Goal: Task Accomplishment & Management: Use online tool/utility

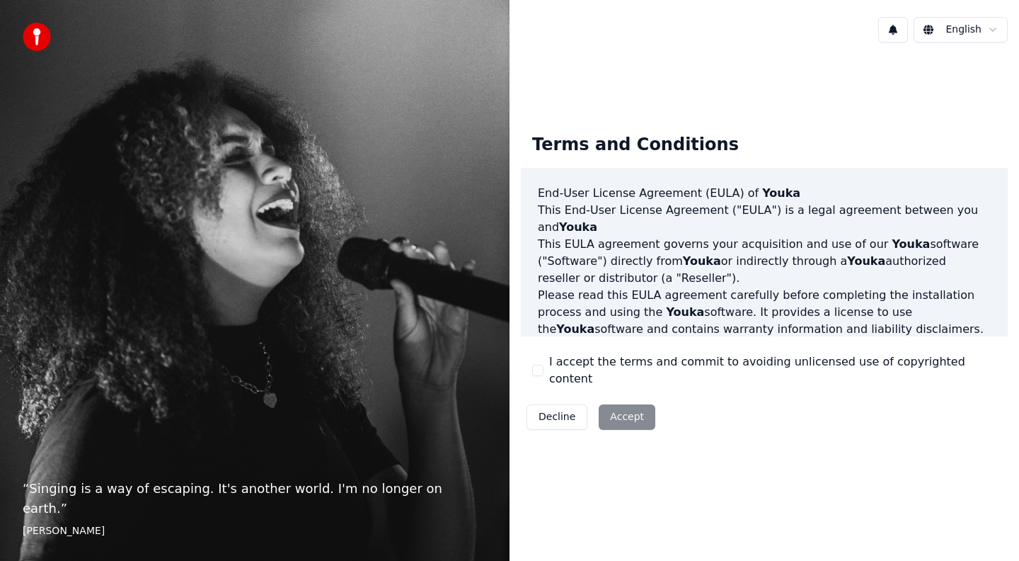
click at [545, 372] on div "I accept the terms and commit to avoiding unlicensed use of copyrighted content" at bounding box center [764, 370] width 464 height 34
click at [540, 372] on button "I accept the terms and commit to avoiding unlicensed use of copyrighted content" at bounding box center [537, 370] width 11 height 11
click at [622, 418] on button "Accept" at bounding box center [627, 416] width 57 height 25
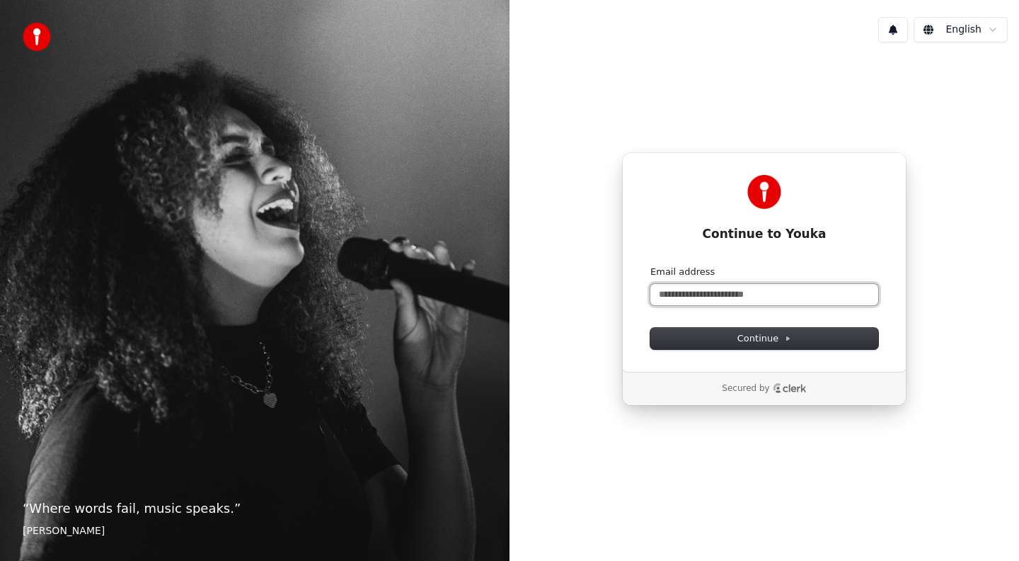
click at [711, 299] on input "Email address" at bounding box center [765, 294] width 228 height 21
click at [651, 265] on button "submit" at bounding box center [651, 265] width 0 height 0
type input "**********"
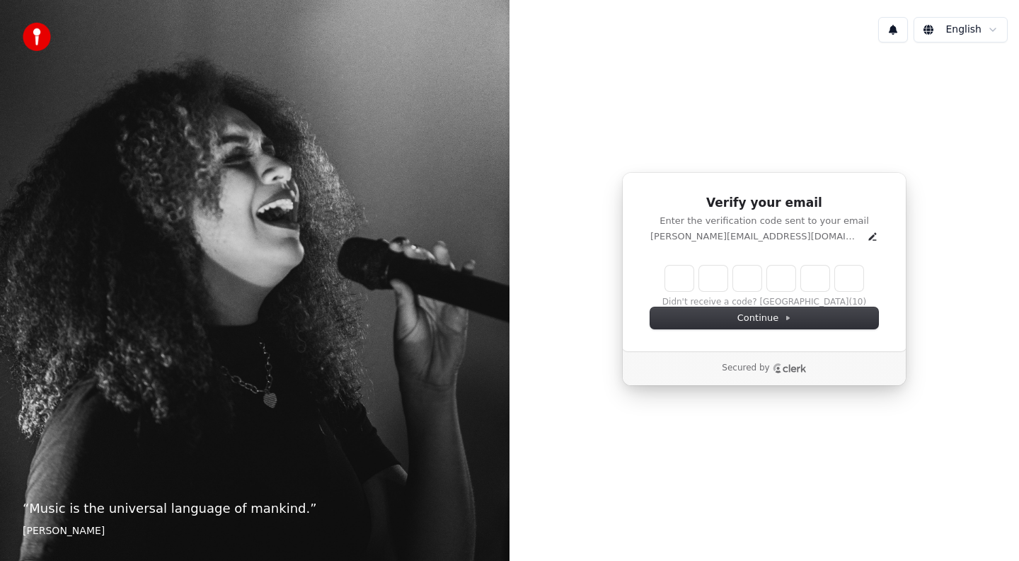
click at [680, 275] on input "Enter verification code" at bounding box center [764, 277] width 198 height 25
paste input "******"
type input "******"
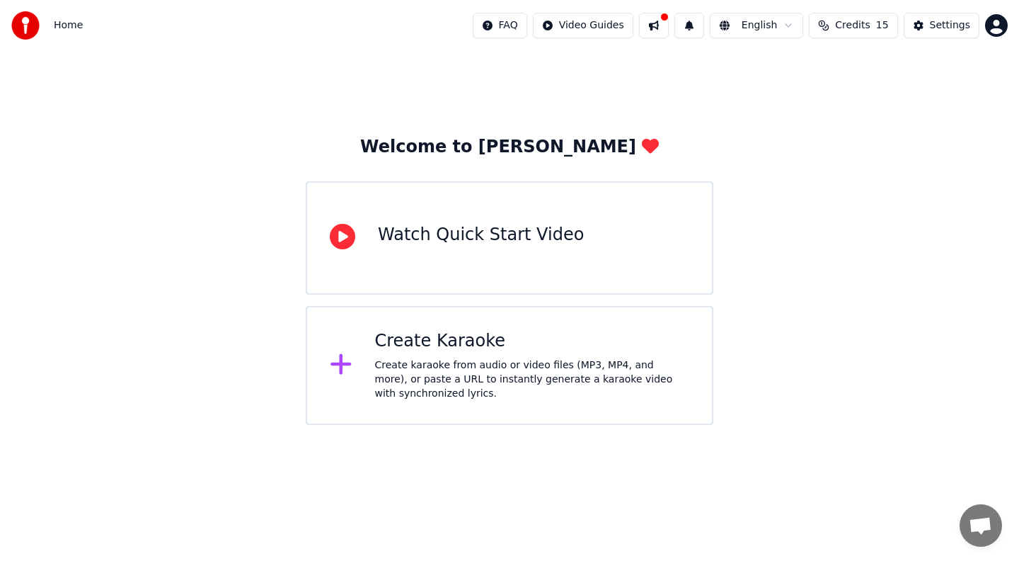
click at [350, 365] on icon at bounding box center [341, 364] width 21 height 21
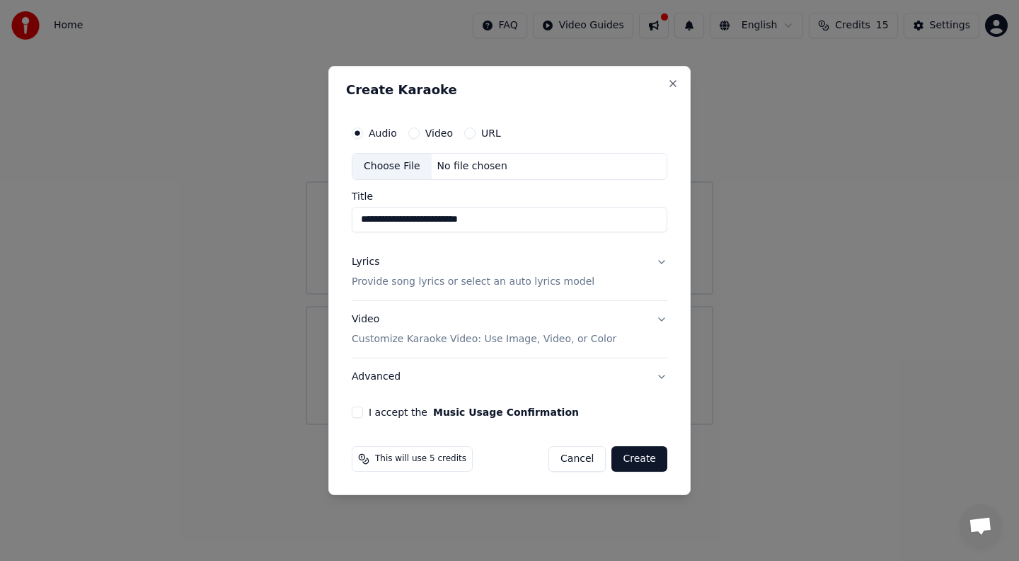
click at [428, 220] on input "**********" at bounding box center [510, 219] width 316 height 25
type input "**********"
click at [442, 168] on div "No file chosen" at bounding box center [472, 166] width 81 height 14
click at [411, 134] on button "Video" at bounding box center [413, 132] width 11 height 11
click at [485, 172] on div "No file chosen" at bounding box center [472, 166] width 81 height 14
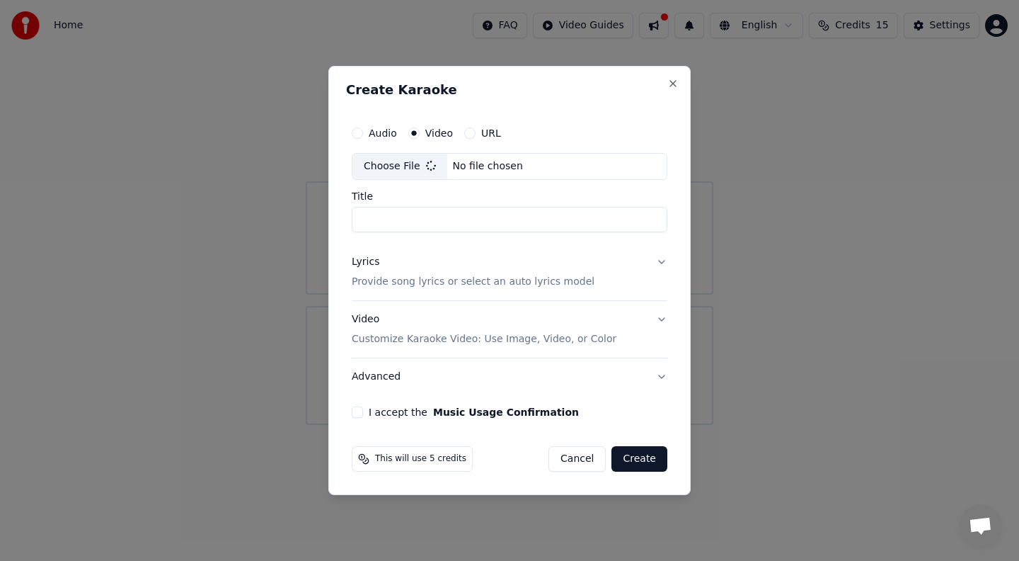
type input "**********"
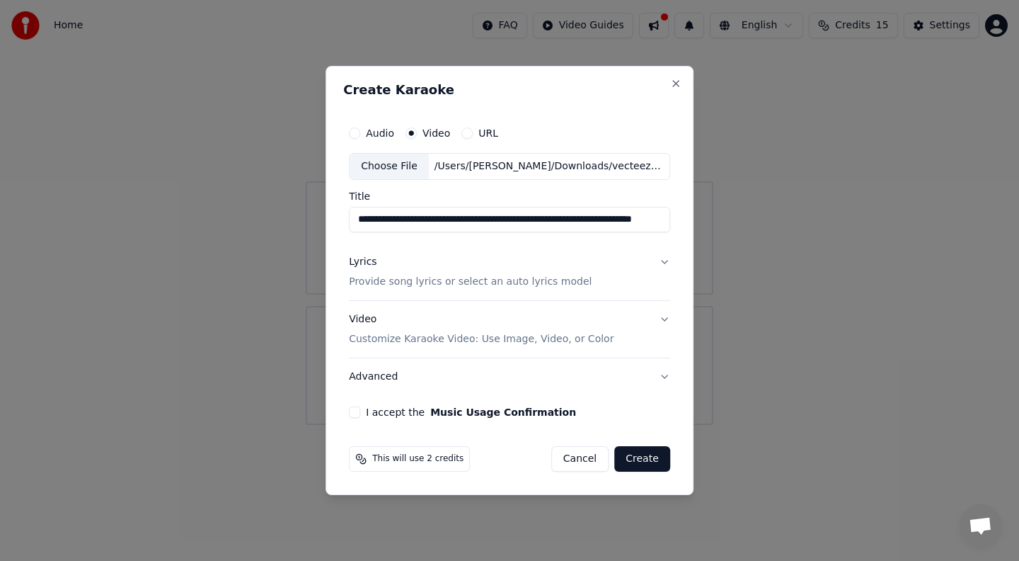
click at [390, 281] on p "Provide song lyrics or select an auto lyrics model" at bounding box center [470, 282] width 243 height 14
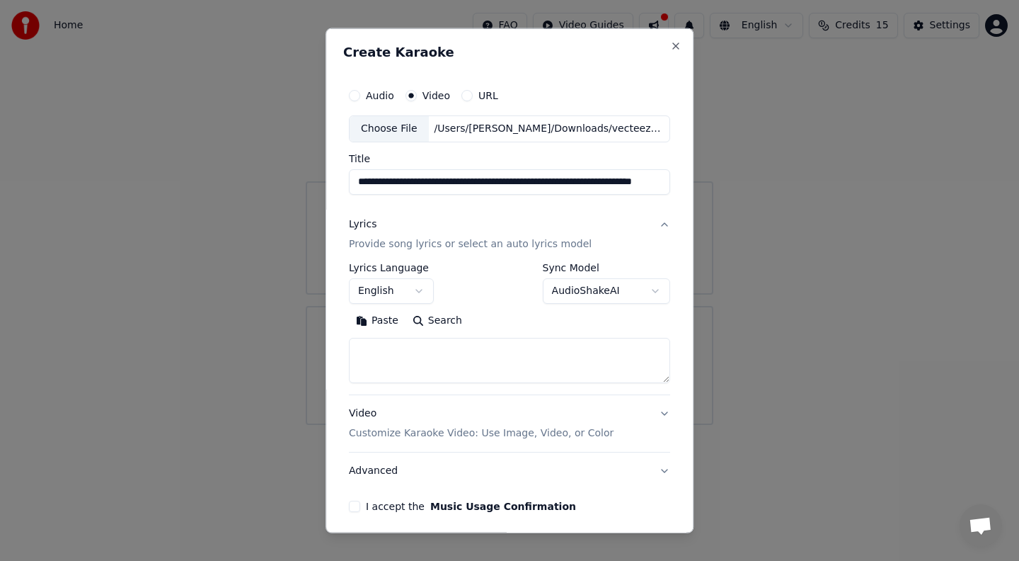
click at [392, 348] on textarea at bounding box center [509, 360] width 321 height 45
paste textarea "**********"
click at [361, 347] on textarea "**********" at bounding box center [508, 360] width 318 height 45
drag, startPoint x: 521, startPoint y: 350, endPoint x: 337, endPoint y: 348, distance: 184.1
click at [337, 348] on div "**********" at bounding box center [510, 280] width 368 height 505
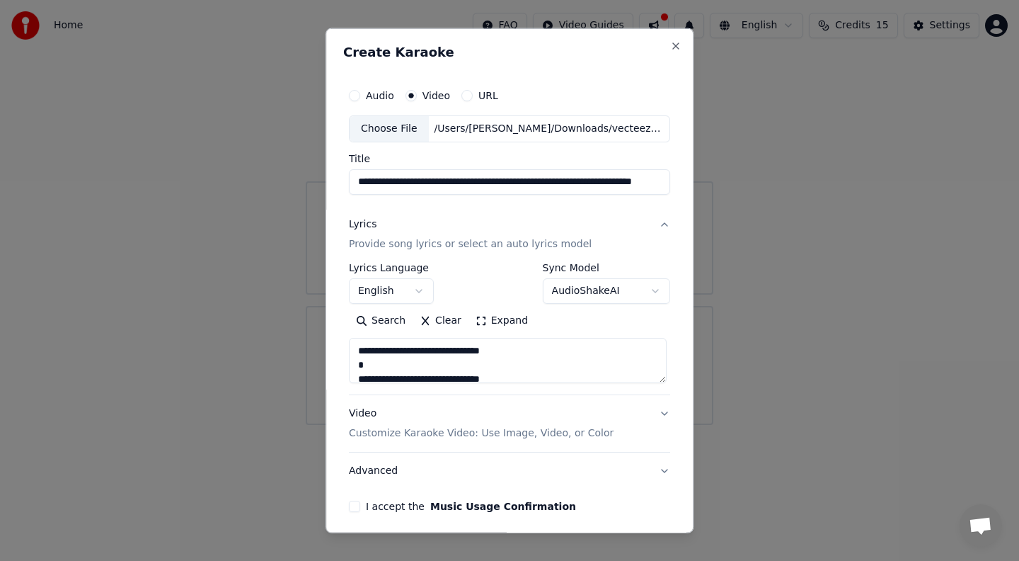
click at [519, 357] on textarea "**********" at bounding box center [508, 360] width 318 height 45
paste textarea "**********"
type textarea "**********"
click at [357, 507] on button "I accept the Music Usage Confirmation" at bounding box center [354, 505] width 11 height 11
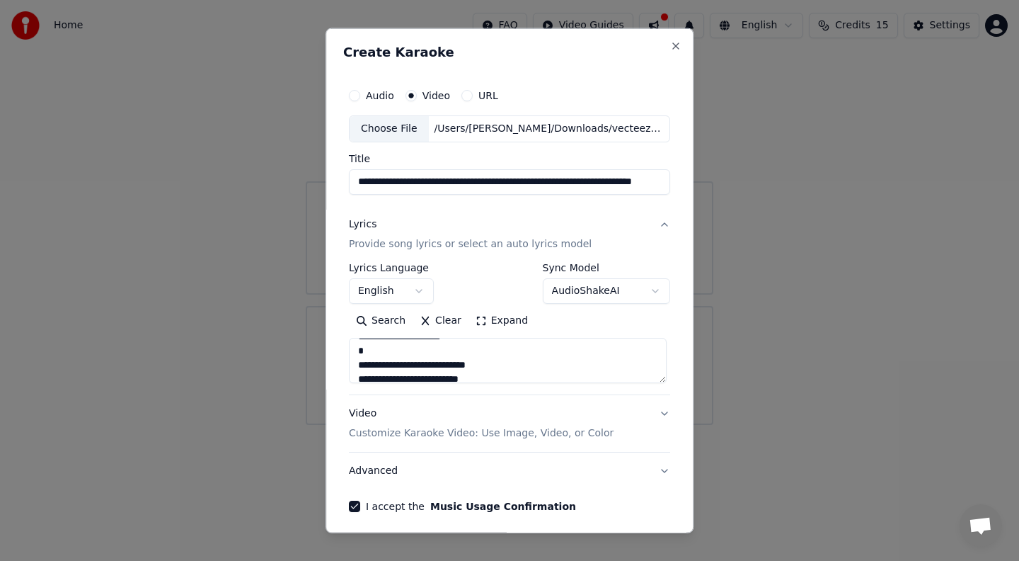
click at [450, 435] on p "Customize Karaoke Video: Use Image, Video, or Color" at bounding box center [481, 433] width 265 height 14
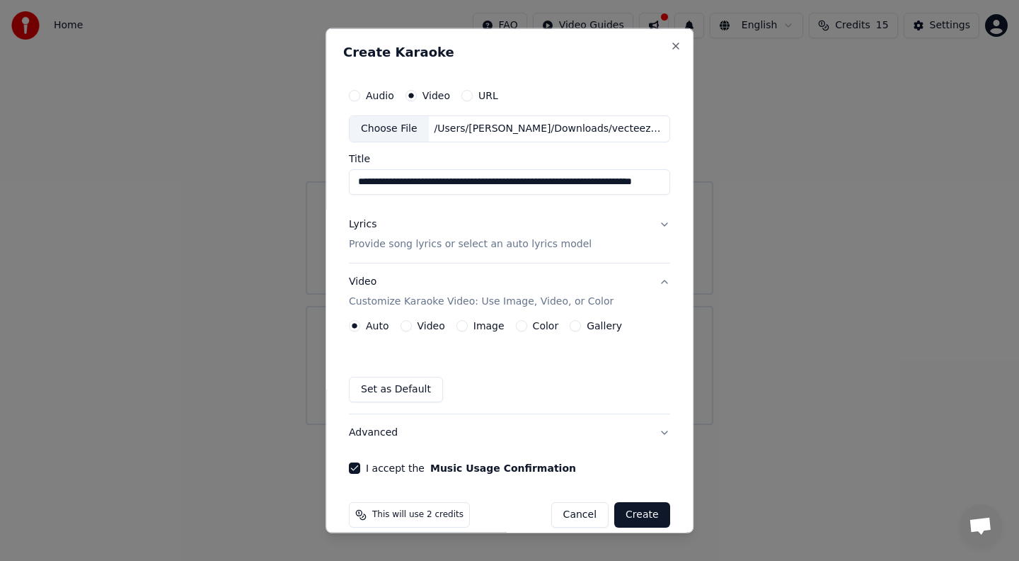
click at [409, 324] on button "Video" at bounding box center [406, 325] width 11 height 11
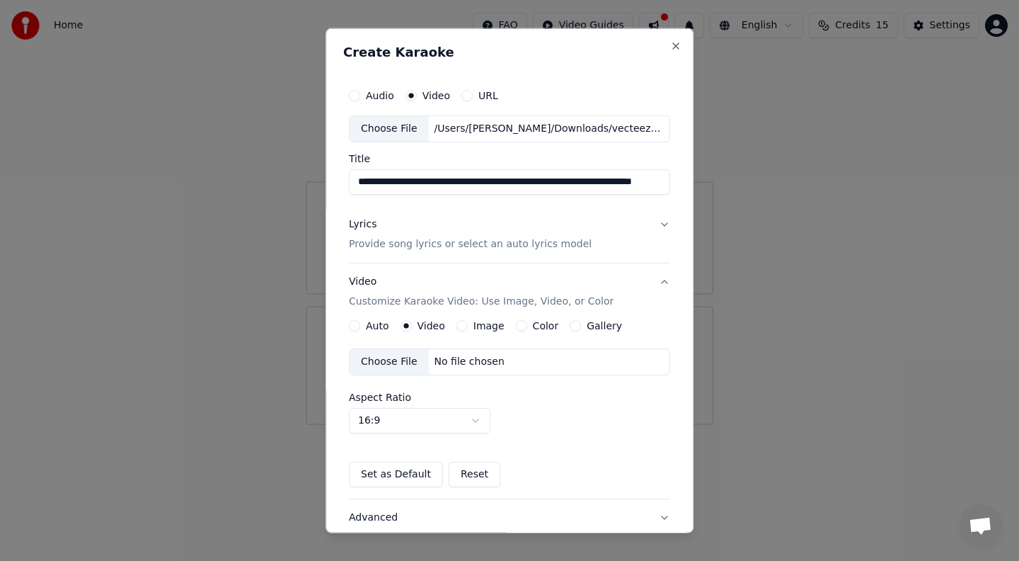
click at [357, 324] on button "Auto" at bounding box center [354, 325] width 11 height 11
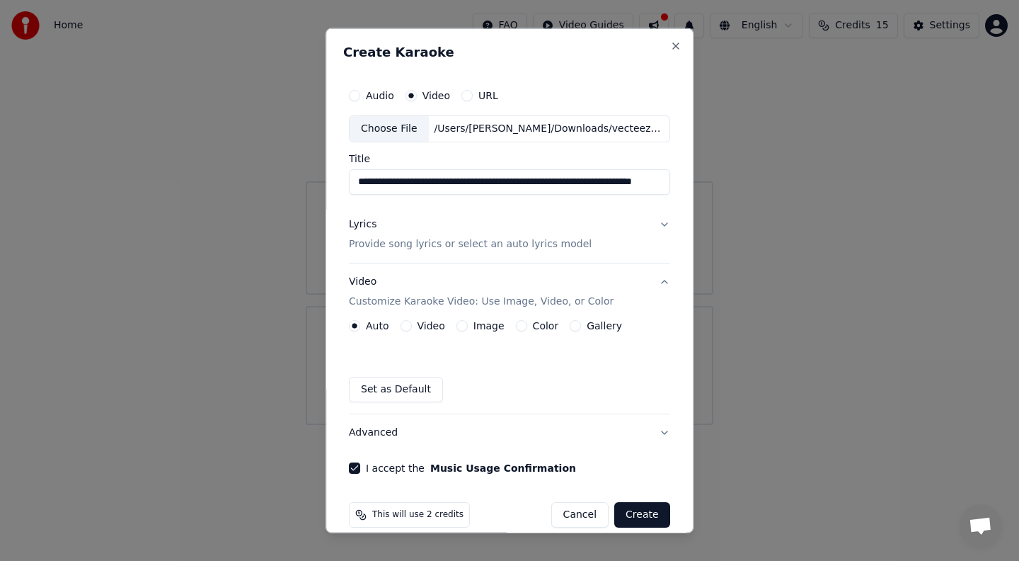
click at [654, 516] on button "Create" at bounding box center [642, 514] width 56 height 25
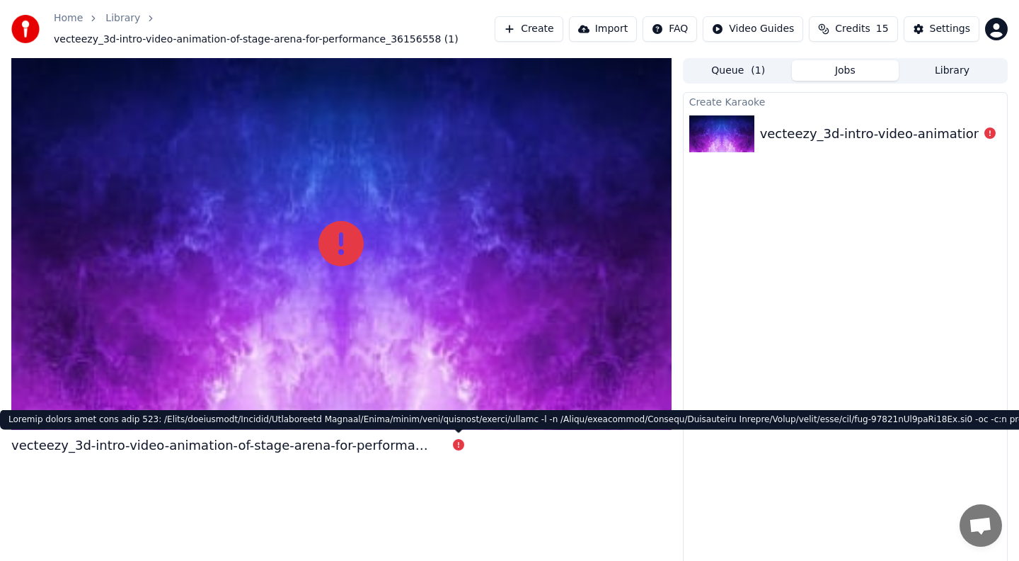
click at [457, 442] on icon at bounding box center [458, 444] width 11 height 11
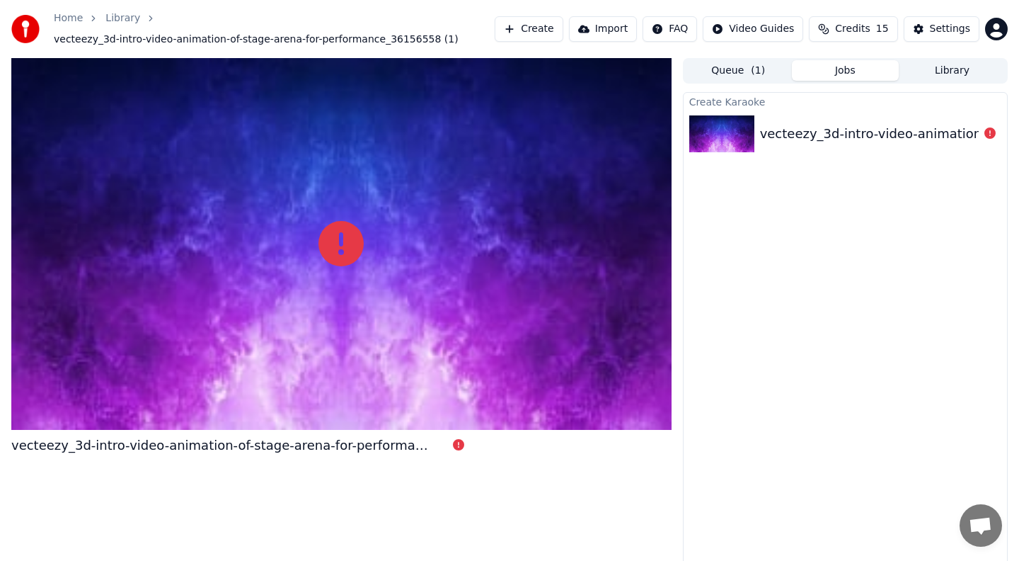
click at [749, 75] on button "Queue ( 1 )" at bounding box center [738, 70] width 107 height 21
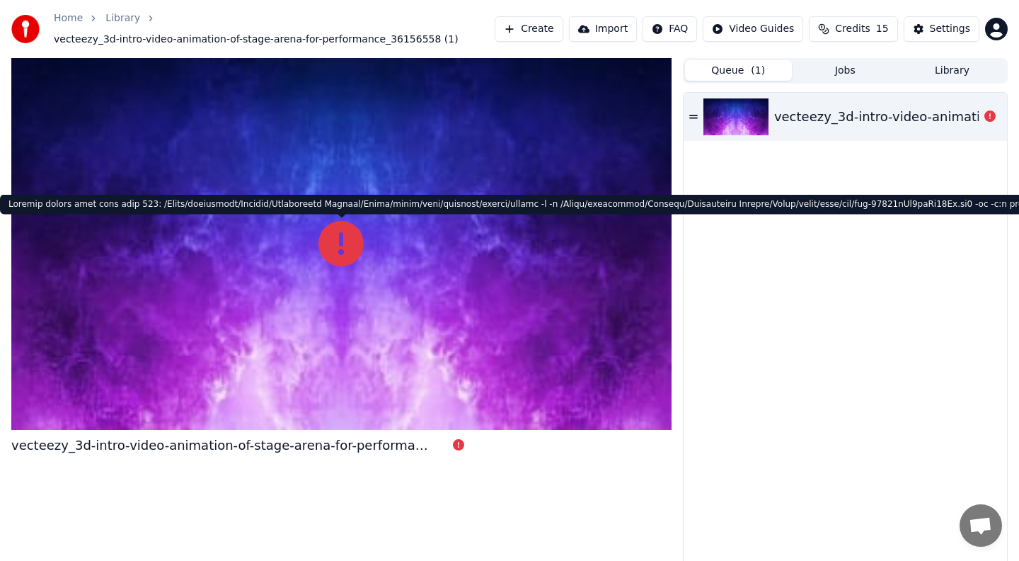
click at [338, 244] on icon at bounding box center [341, 243] width 45 height 45
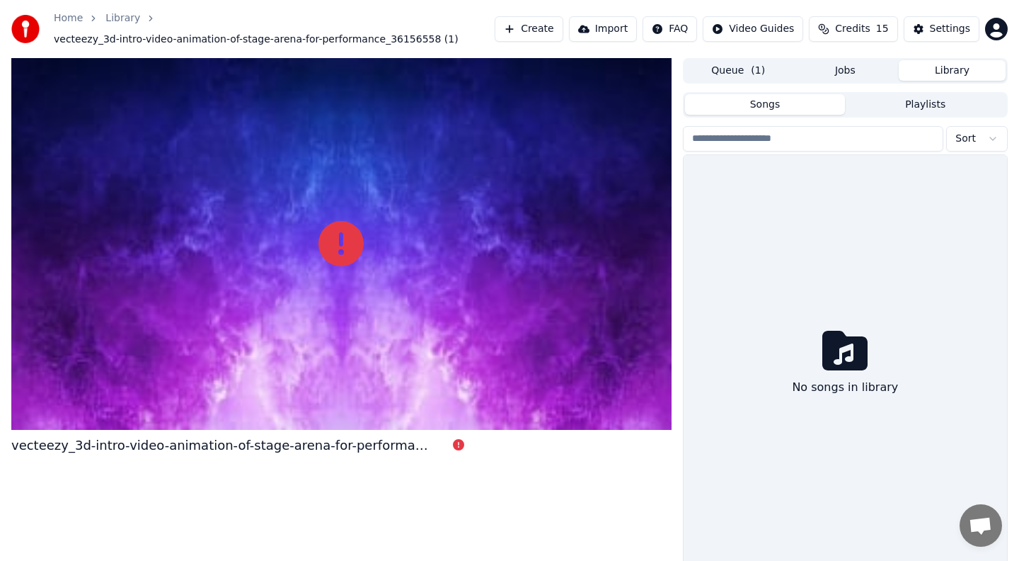
click at [956, 76] on button "Library" at bounding box center [952, 70] width 107 height 21
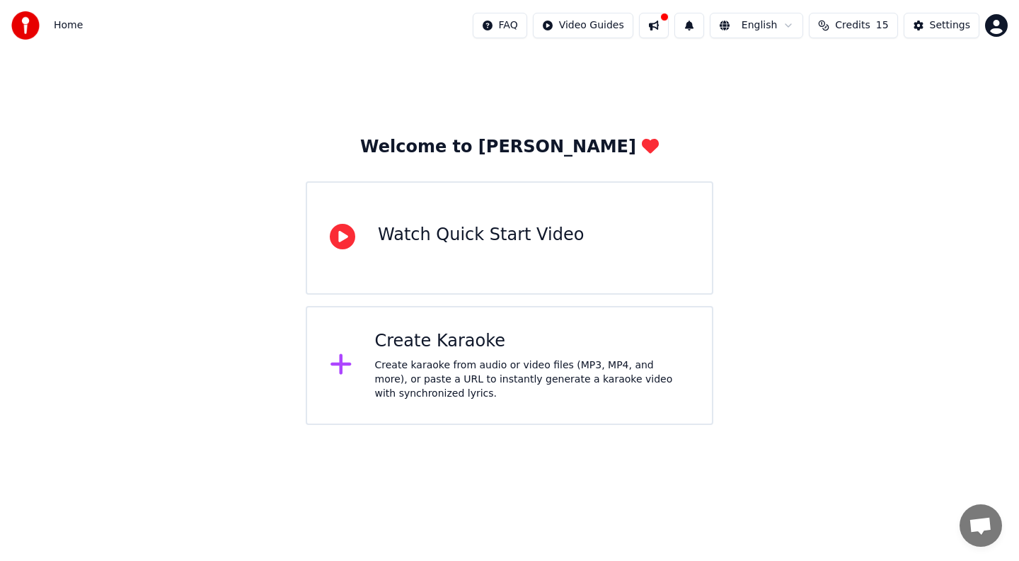
click at [370, 370] on div "Create Karaoke Create karaoke from audio or video files (MP3, MP4, and more), o…" at bounding box center [510, 365] width 408 height 119
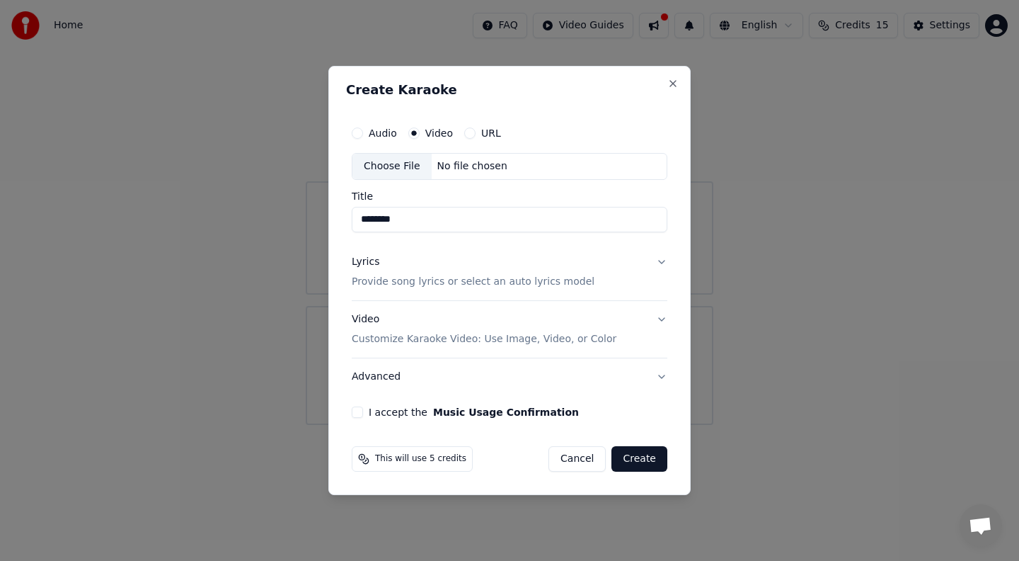
type input "********"
click at [661, 260] on button "Lyrics Provide song lyrics or select an auto lyrics model" at bounding box center [510, 272] width 316 height 57
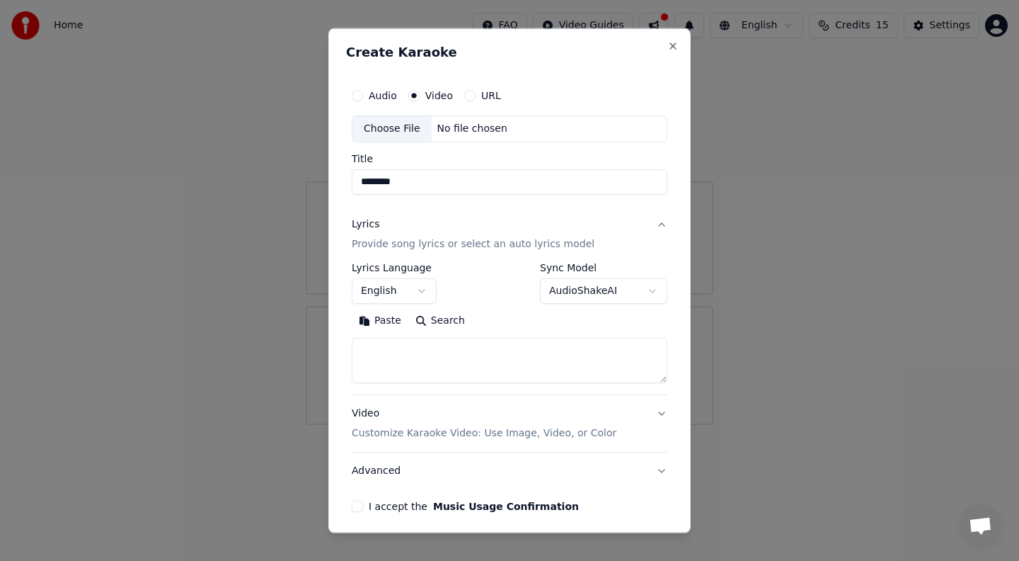
click at [440, 359] on textarea at bounding box center [510, 360] width 316 height 45
paste textarea "**********"
type textarea "**********"
drag, startPoint x: 445, startPoint y: 360, endPoint x: 355, endPoint y: 313, distance: 101.3
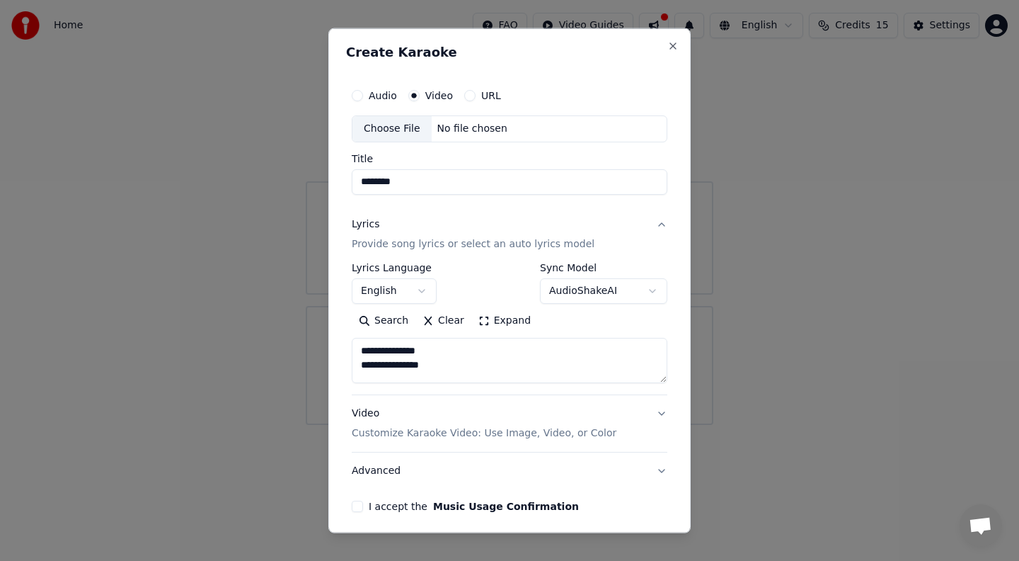
click at [355, 313] on div "**********" at bounding box center [510, 346] width 316 height 74
paste textarea "**********"
type textarea "**********"
click at [659, 411] on button "Video Customize Karaoke Video: Use Image, Video, or Color" at bounding box center [510, 423] width 316 height 57
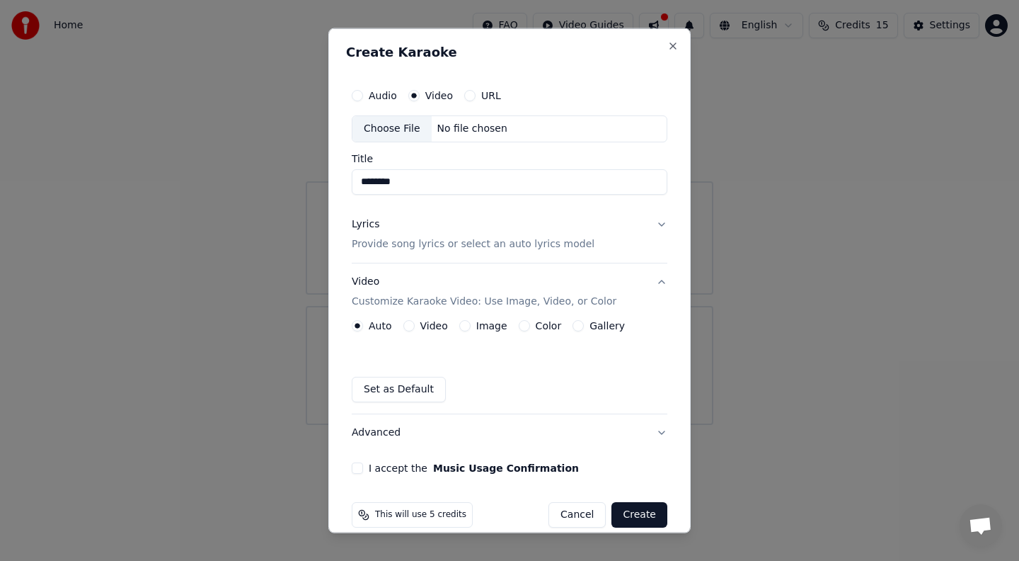
click at [408, 325] on button "Video" at bounding box center [409, 325] width 11 height 11
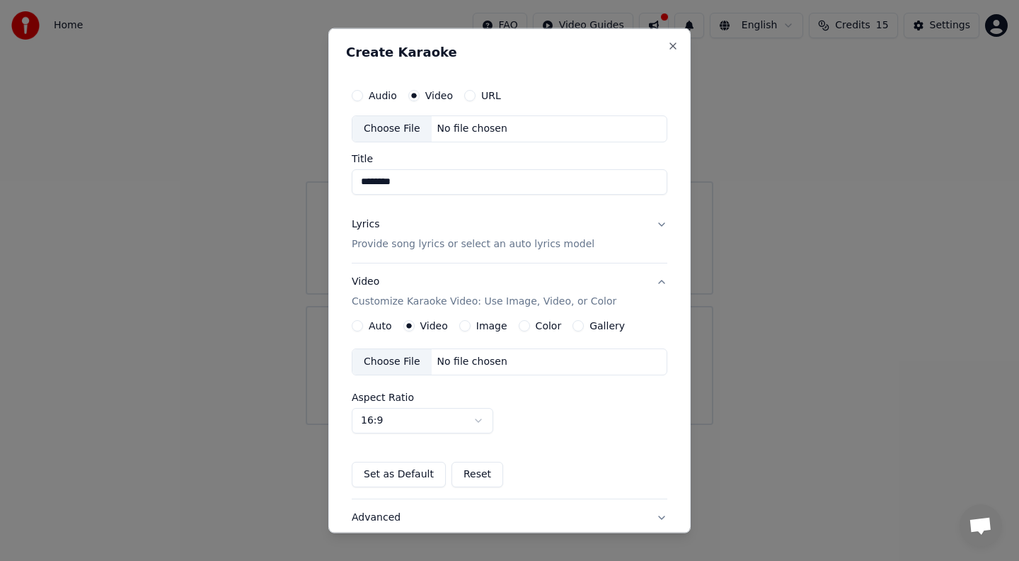
click at [409, 361] on div "Choose File" at bounding box center [392, 361] width 79 height 25
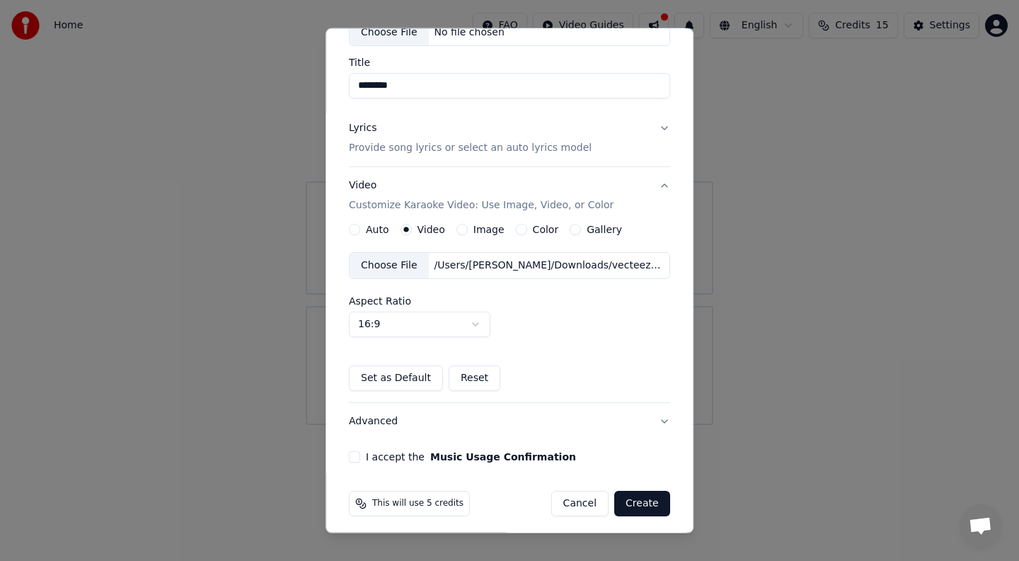
scroll to position [98, 0]
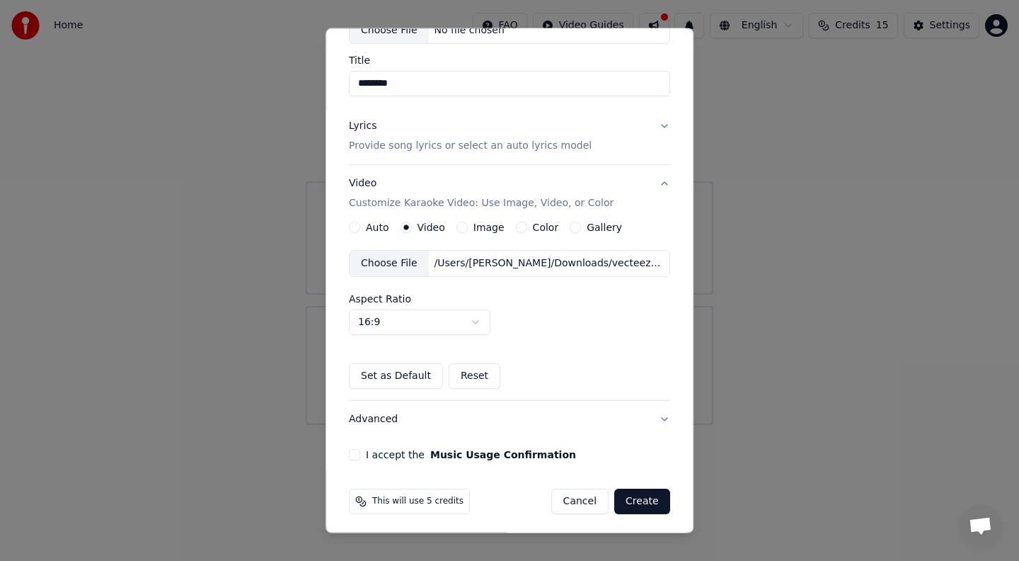
click at [356, 456] on button "I accept the Music Usage Confirmation" at bounding box center [354, 453] width 11 height 11
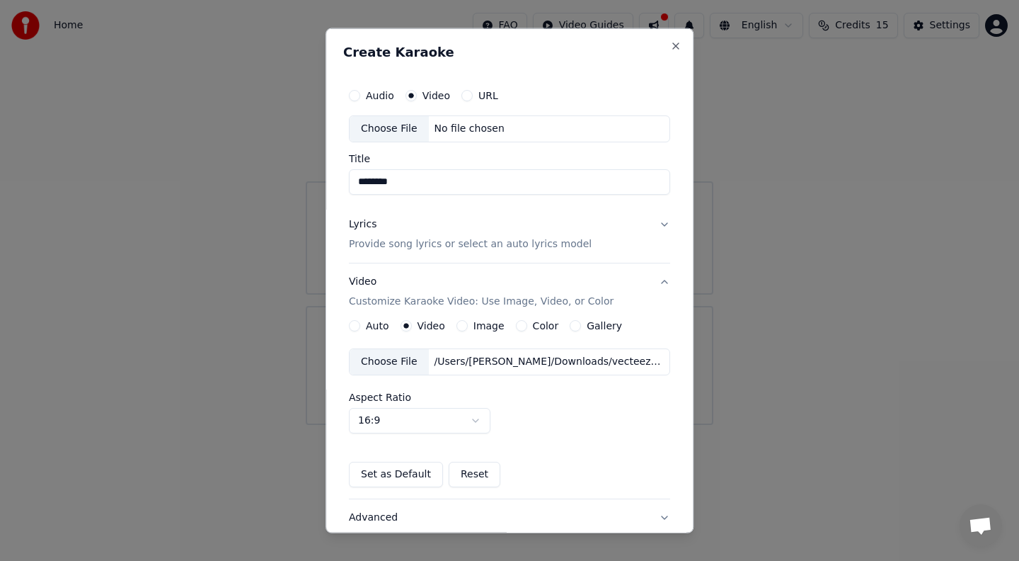
click at [358, 95] on button "Audio" at bounding box center [354, 95] width 11 height 11
click at [410, 130] on div "Choose File" at bounding box center [389, 128] width 79 height 25
type input "**********"
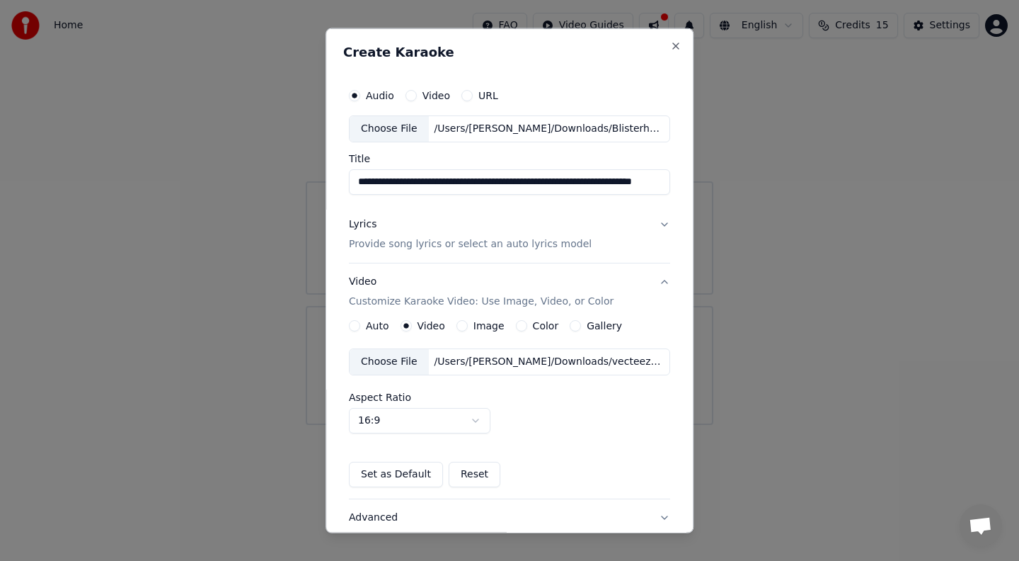
click at [391, 246] on p "Provide song lyrics or select an auto lyrics model" at bounding box center [470, 244] width 243 height 14
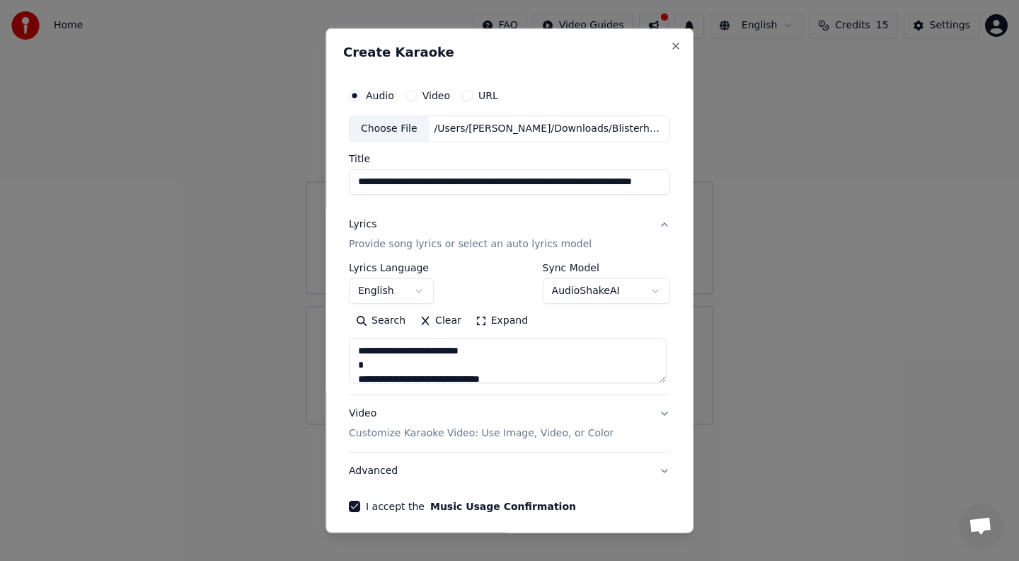
scroll to position [56, 0]
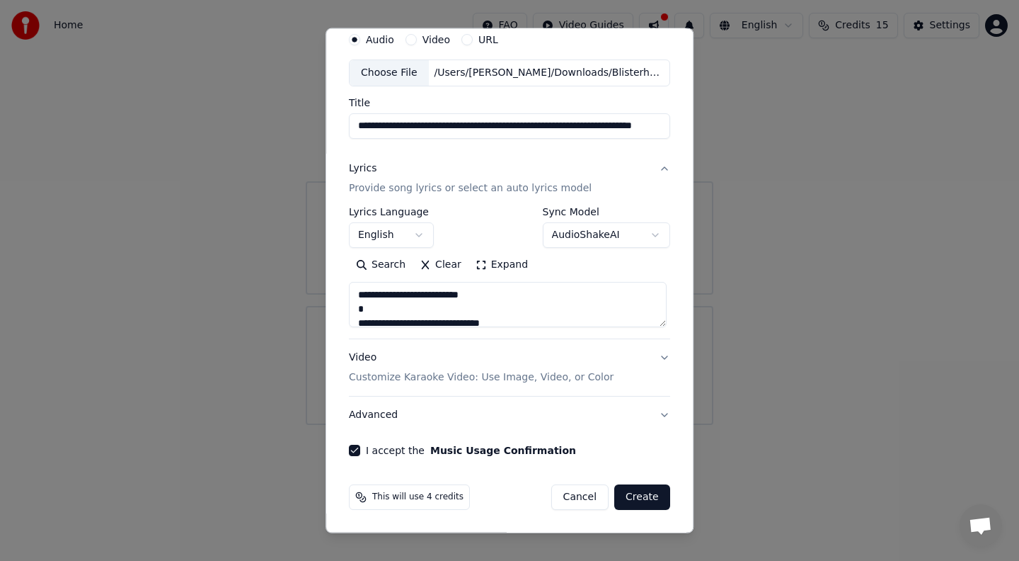
click at [638, 497] on button "Create" at bounding box center [642, 496] width 56 height 25
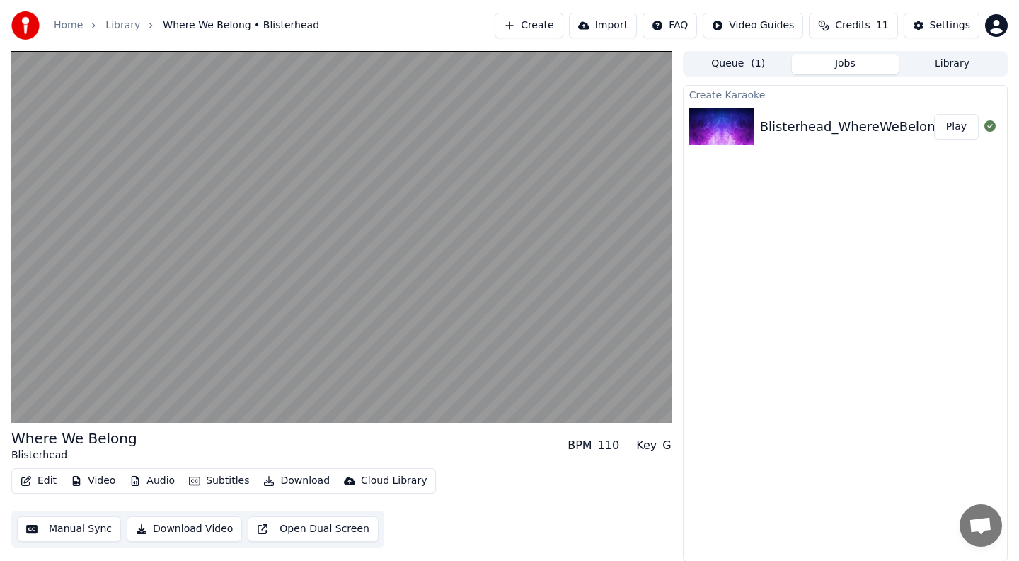
click at [638, 497] on div "Edit Video Audio Subtitles Download Cloud Library Manual Sync Download Video Op…" at bounding box center [341, 507] width 660 height 79
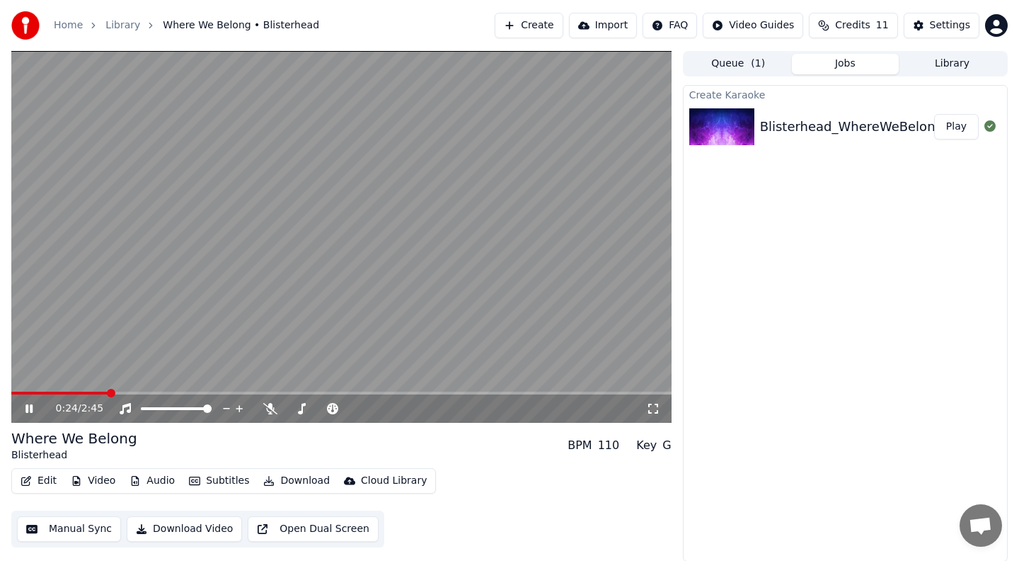
click at [147, 482] on button "Audio" at bounding box center [152, 481] width 57 height 20
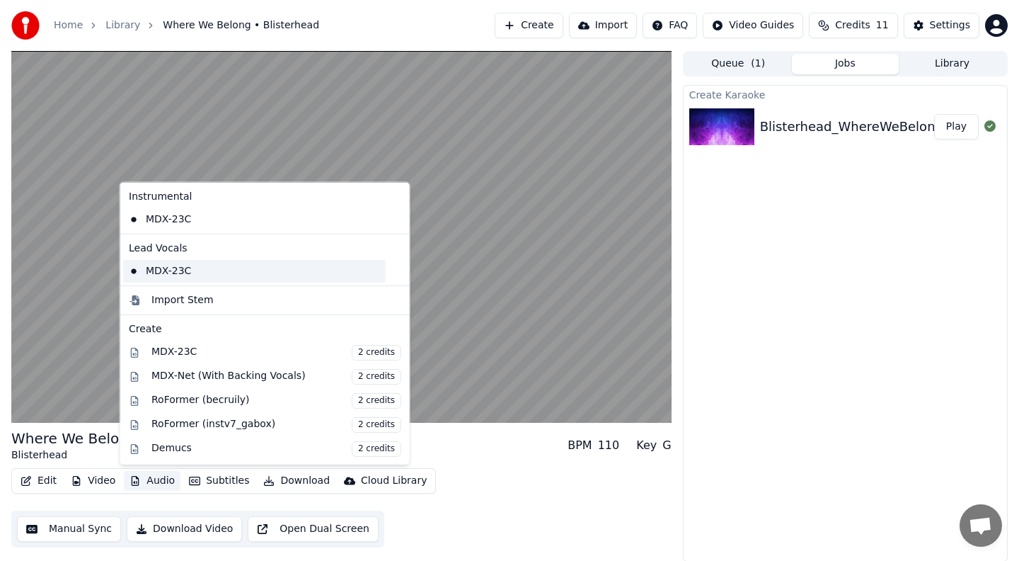
click at [159, 270] on div "MDX-23C" at bounding box center [254, 270] width 263 height 23
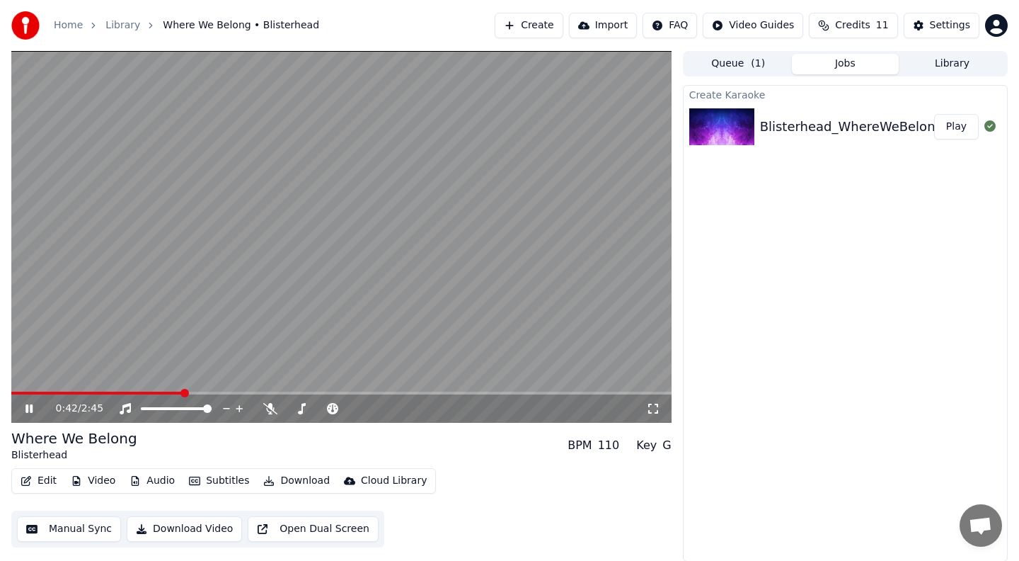
drag, startPoint x: 268, startPoint y: 321, endPoint x: 278, endPoint y: 161, distance: 160.3
click at [278, 160] on video at bounding box center [341, 237] width 660 height 372
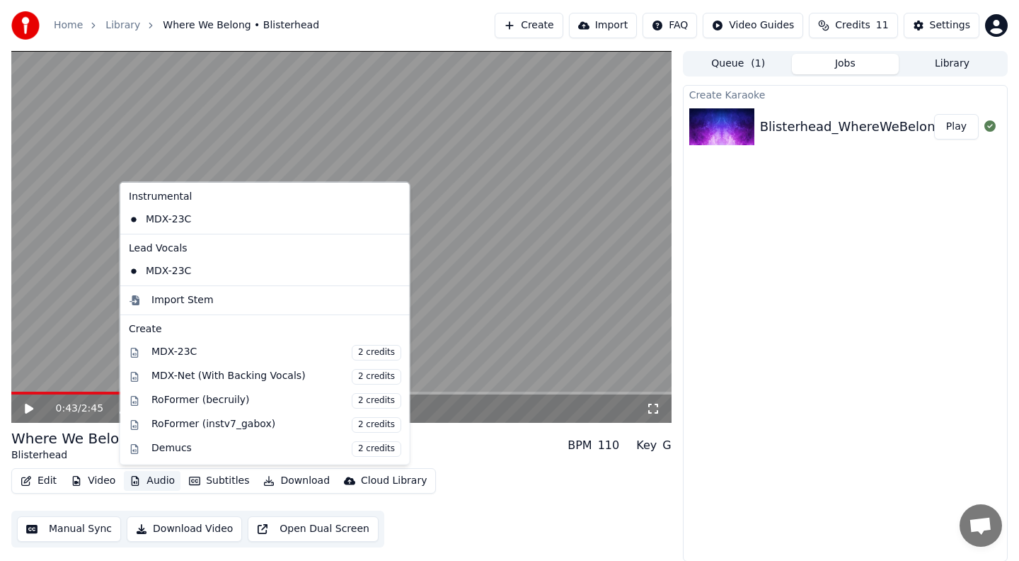
click at [161, 481] on button "Audio" at bounding box center [152, 481] width 57 height 20
click at [209, 377] on div "MDX-Net (With Backing Vocals) 2 credits" at bounding box center [276, 376] width 250 height 16
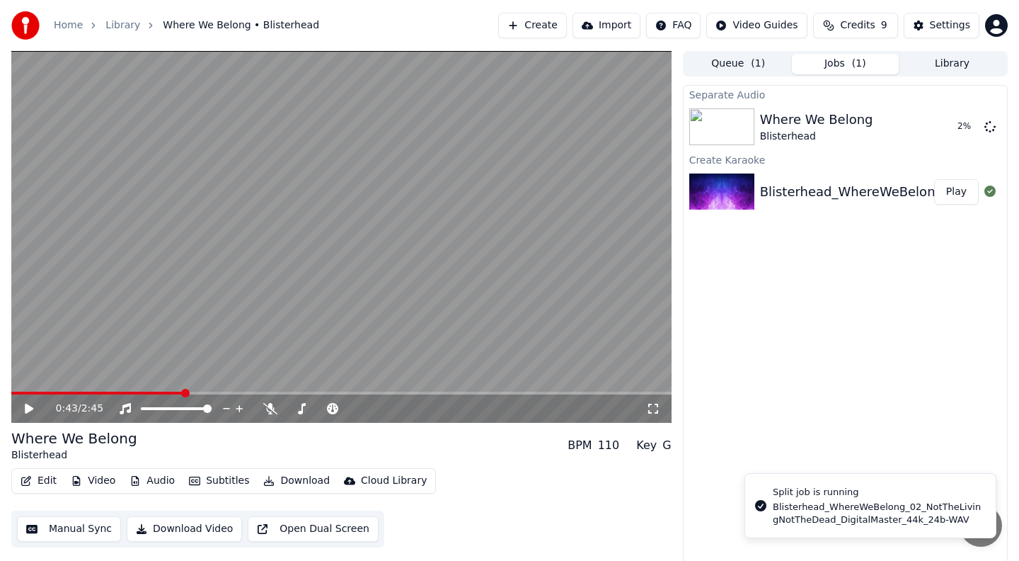
click at [27, 409] on icon at bounding box center [29, 409] width 8 height 10
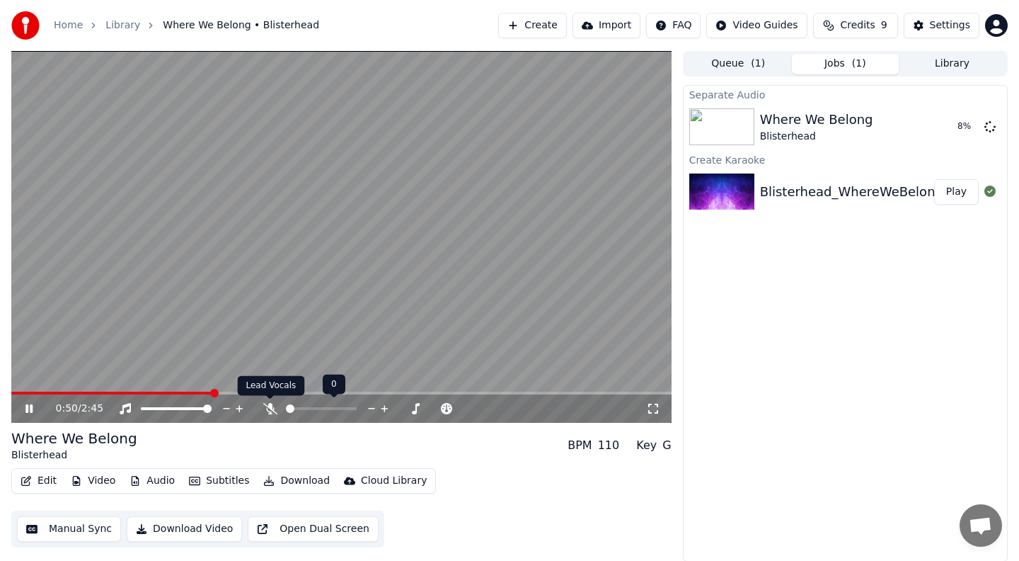
click at [269, 408] on icon at bounding box center [270, 408] width 14 height 11
click at [167, 411] on span at bounding box center [168, 408] width 8 height 8
click at [195, 408] on span at bounding box center [193, 408] width 8 height 8
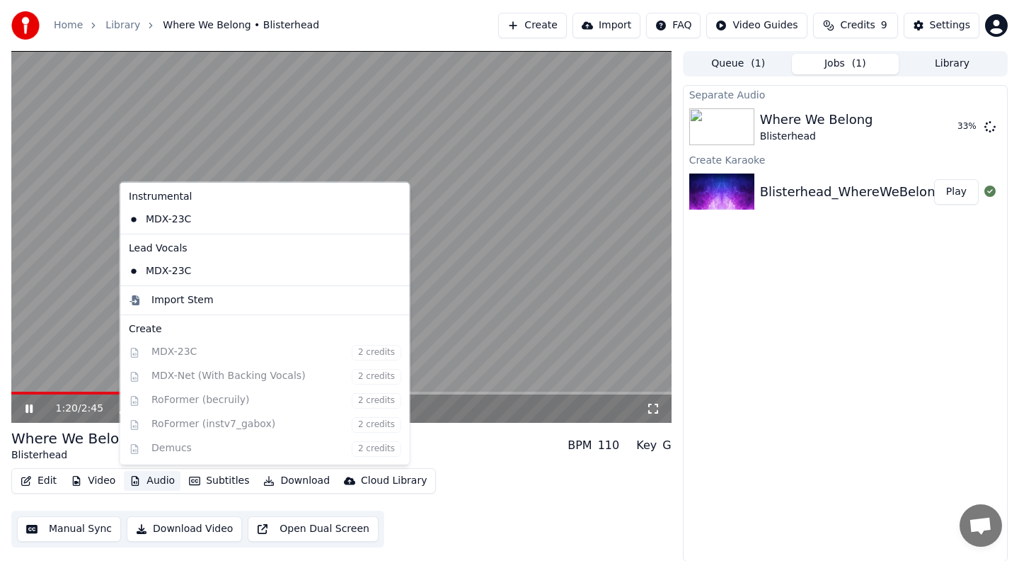
click at [153, 481] on button "Audio" at bounding box center [152, 481] width 57 height 20
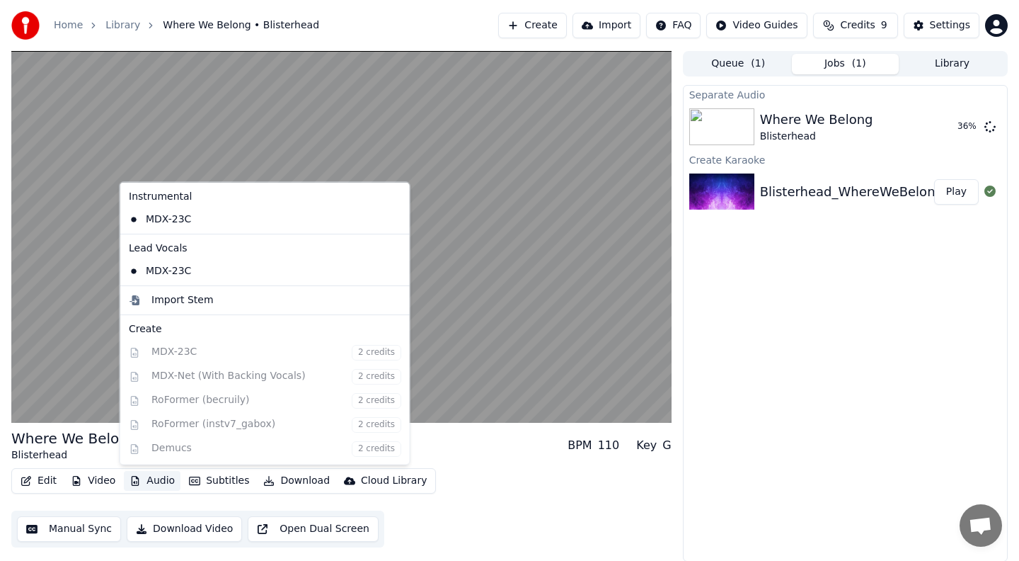
click at [175, 269] on div "Instrumental MDX-23C Lead Vocals MDX-23C Import Stem Create MDX-23C 2 credits M…" at bounding box center [265, 323] width 291 height 283
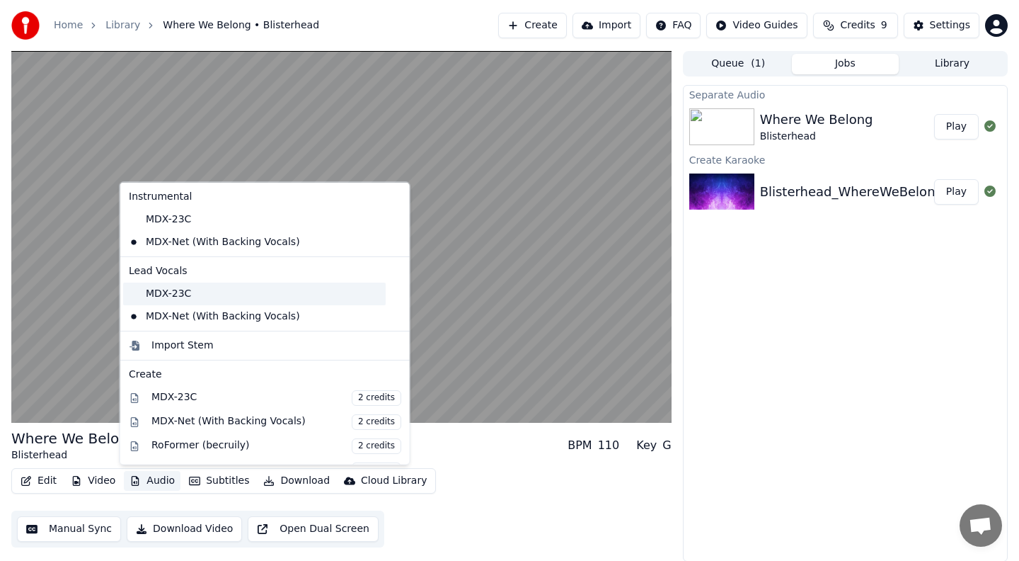
click at [136, 297] on div "MDX-23C" at bounding box center [254, 293] width 263 height 23
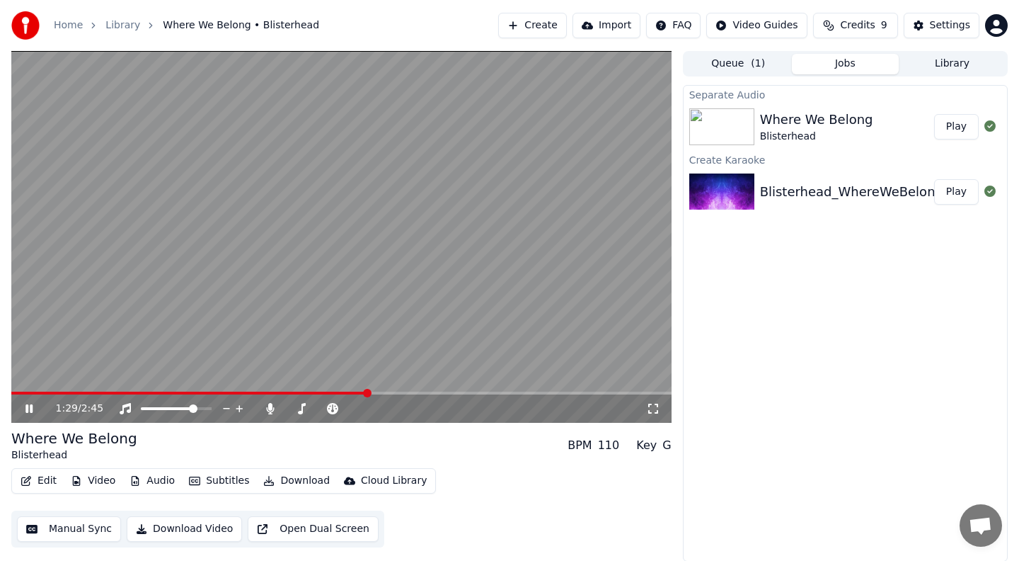
click at [74, 524] on button "Manual Sync" at bounding box center [69, 528] width 104 height 25
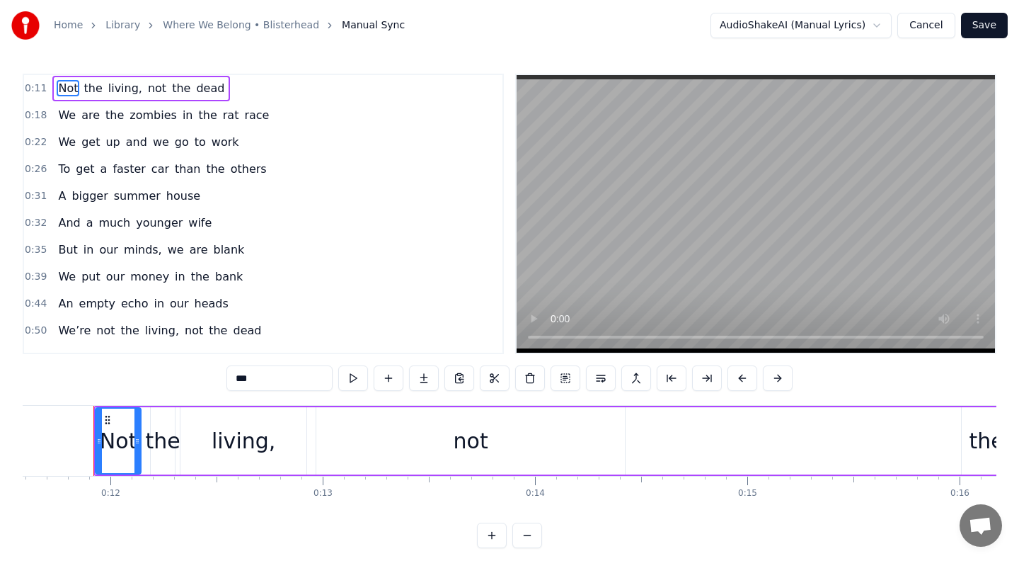
scroll to position [0, 2089]
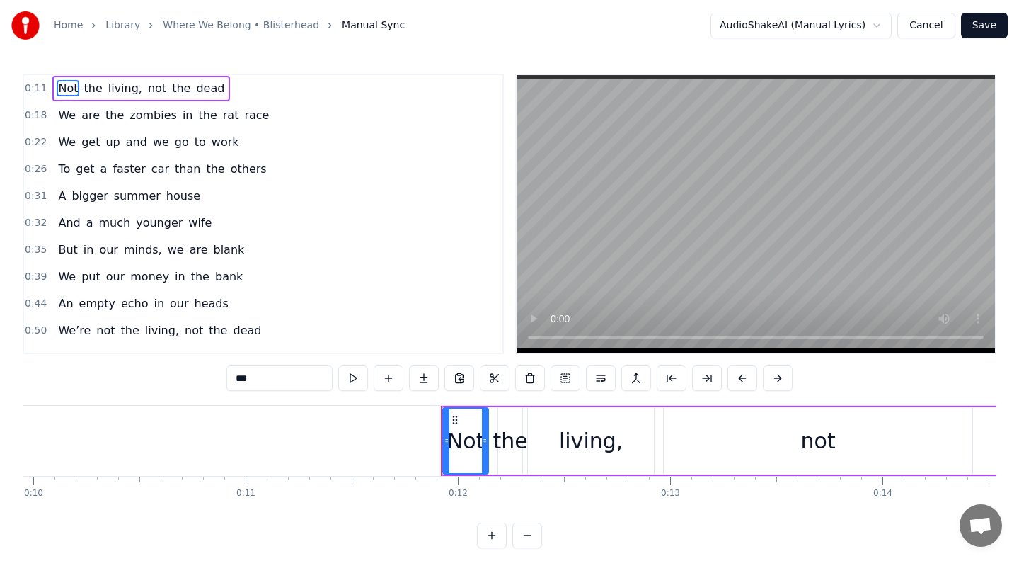
drag, startPoint x: 94, startPoint y: 450, endPoint x: 1, endPoint y: 438, distance: 94.2
click at [0, 437] on div "Home Library Where We Belong • Blisterhead Manual Sync AudioShakeAI (Manual Lyr…" at bounding box center [509, 274] width 1019 height 548
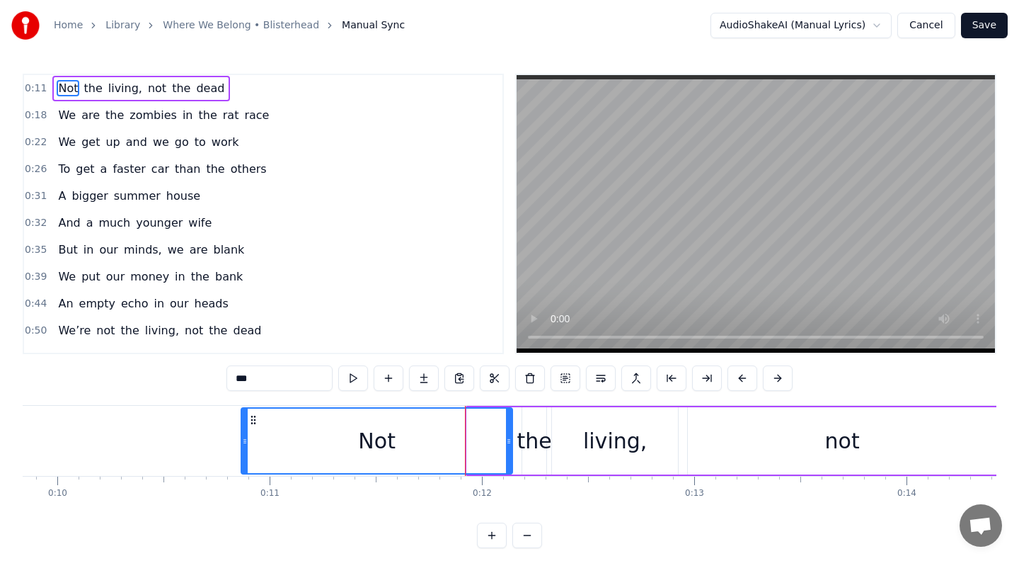
drag, startPoint x: 467, startPoint y: 439, endPoint x: 241, endPoint y: 433, distance: 226.6
click at [242, 433] on div at bounding box center [245, 440] width 6 height 64
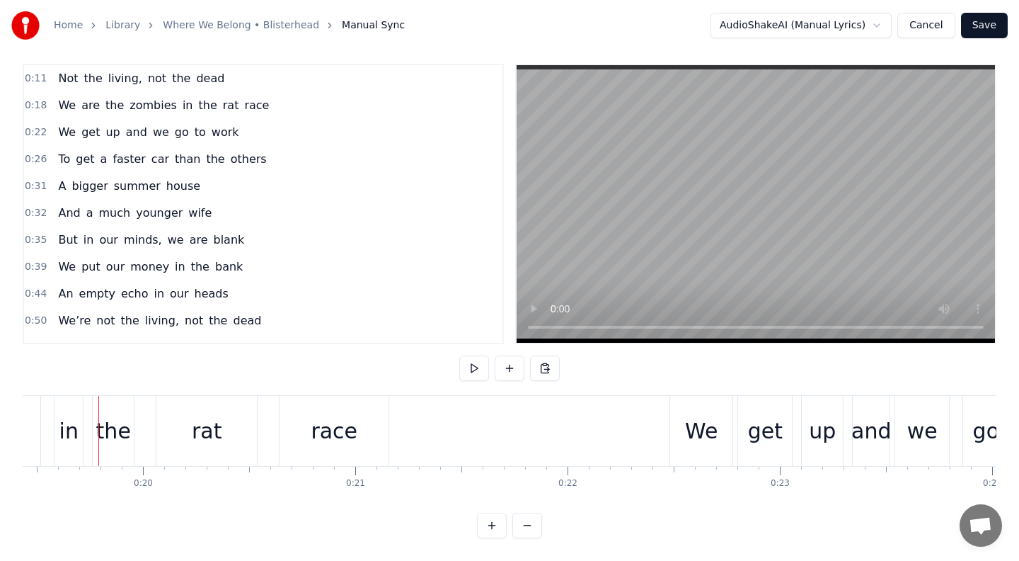
scroll to position [0, 4132]
click at [447, 328] on div "0:11 Not the living, not the dead 0:18 We are the zombies in the rat race 0:22 …" at bounding box center [510, 204] width 974 height 280
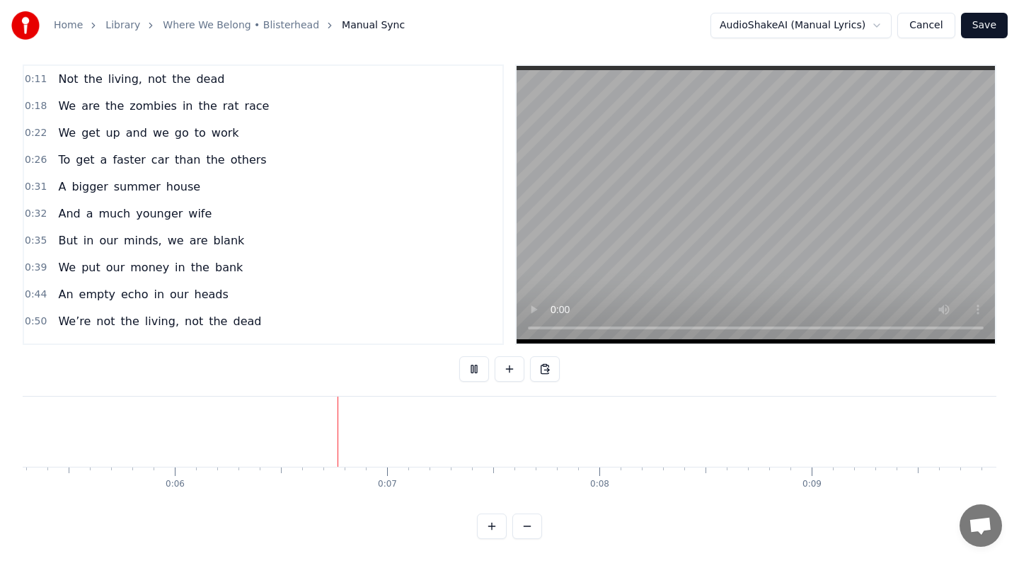
scroll to position [0, 1129]
click at [528, 520] on button at bounding box center [528, 525] width 30 height 25
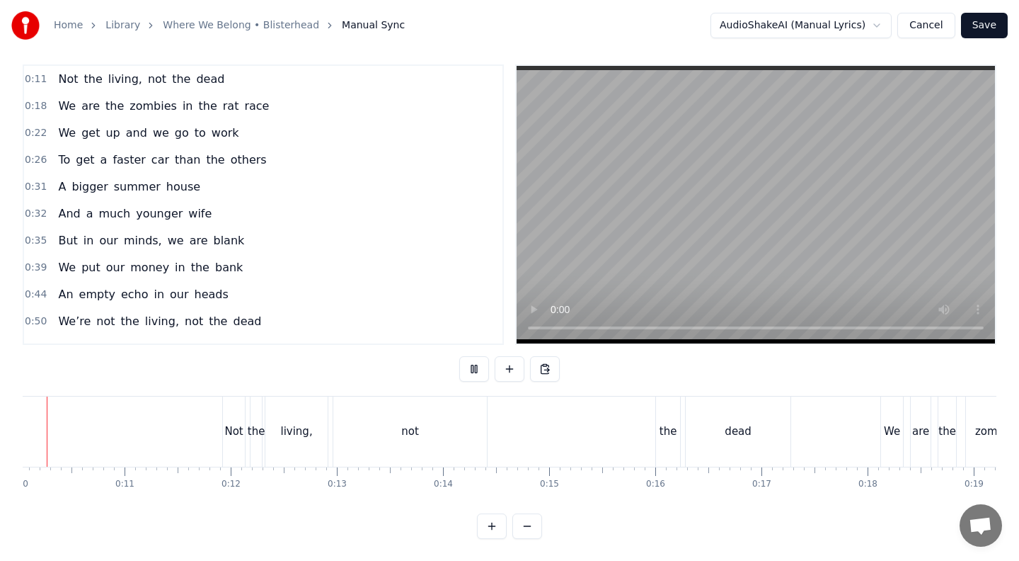
scroll to position [0, 997]
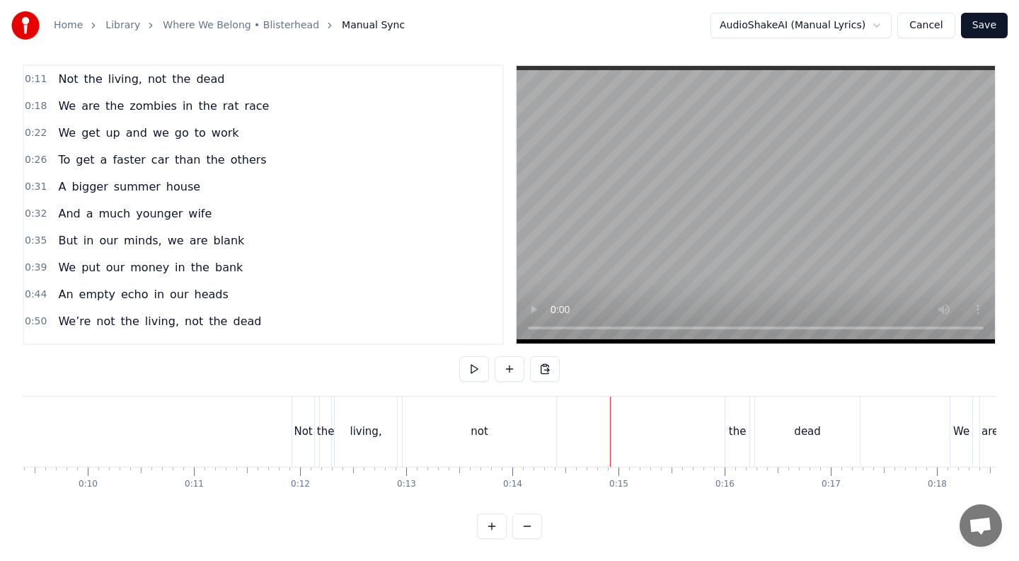
click at [513, 513] on button at bounding box center [528, 525] width 30 height 25
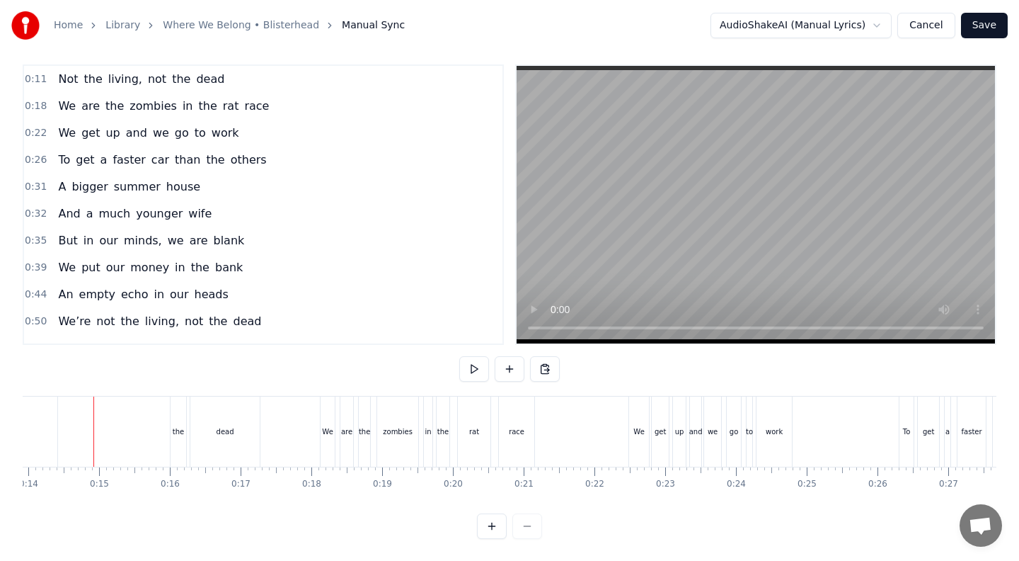
click at [59, 77] on span "Not" at bounding box center [68, 79] width 23 height 16
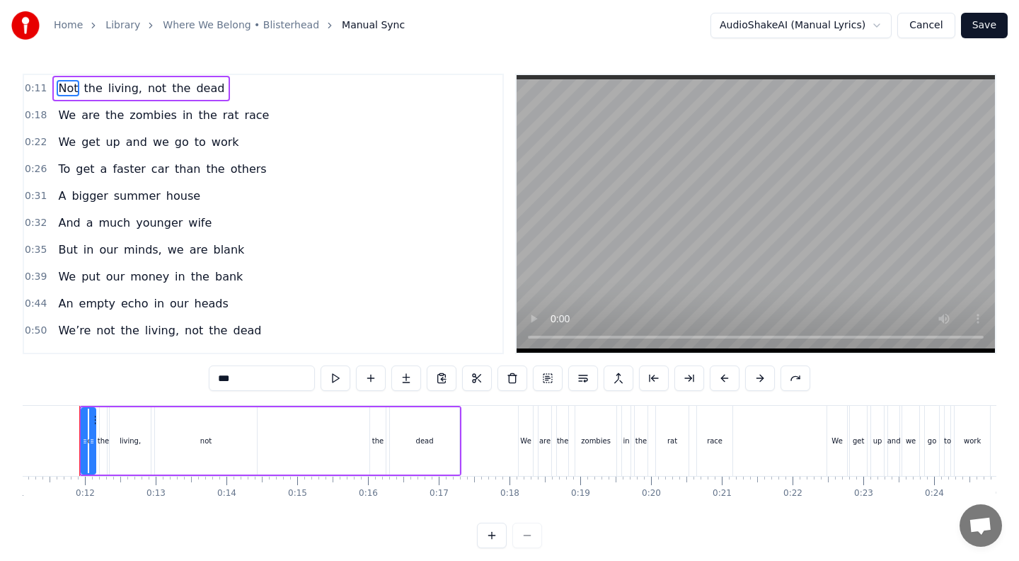
scroll to position [0, 773]
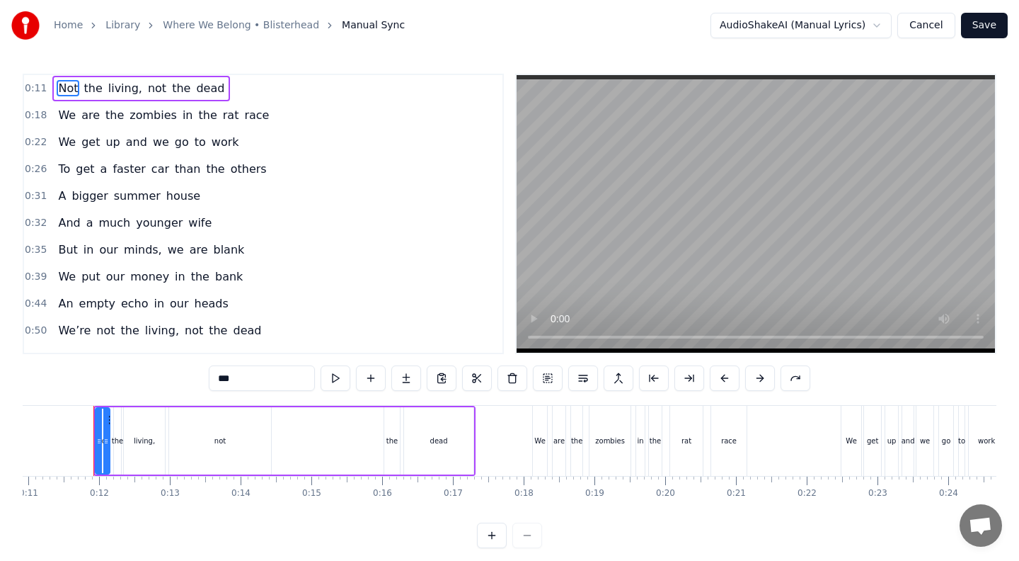
click at [57, 87] on span "Not" at bounding box center [68, 88] width 23 height 16
click at [64, 86] on span "Not" at bounding box center [68, 88] width 23 height 16
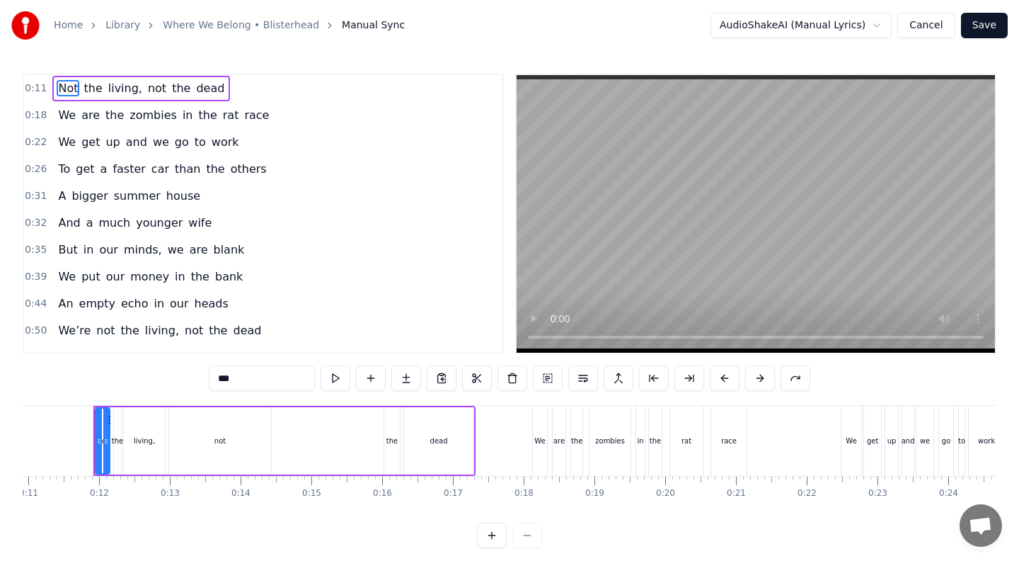
drag, startPoint x: 240, startPoint y: 377, endPoint x: 207, endPoint y: 377, distance: 33.3
click at [207, 377] on div "0:11 Not the living, not the dead 0:18 We are the zombies in the rat race 0:22 …" at bounding box center [510, 311] width 974 height 474
type input "*****"
click at [146, 374] on div "0:11 Where the living, not the dead 0:18 We are the zombies in the rat race 0:2…" at bounding box center [510, 311] width 974 height 474
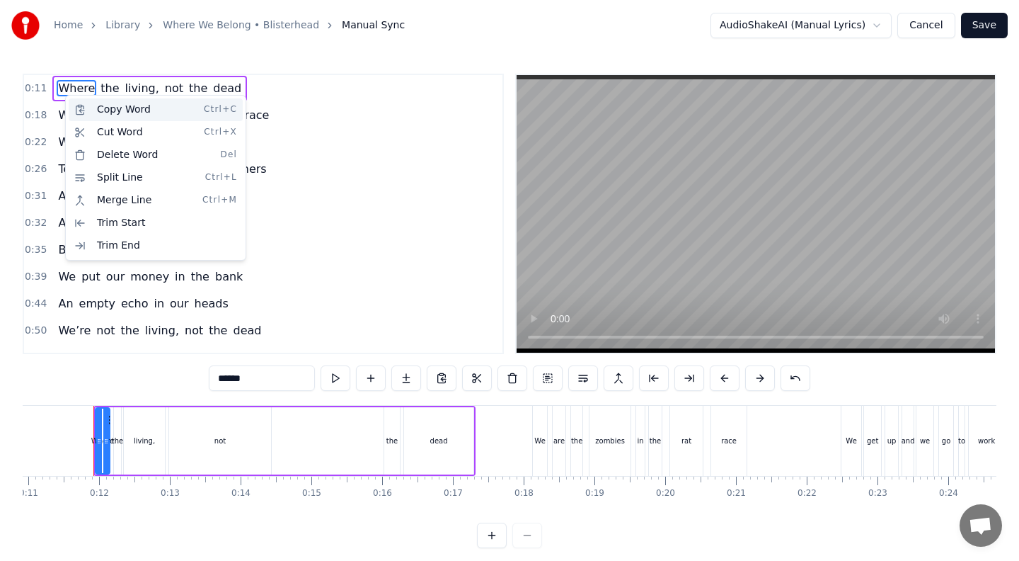
click at [110, 112] on div "Copy Word Ctrl+C" at bounding box center [156, 109] width 174 height 23
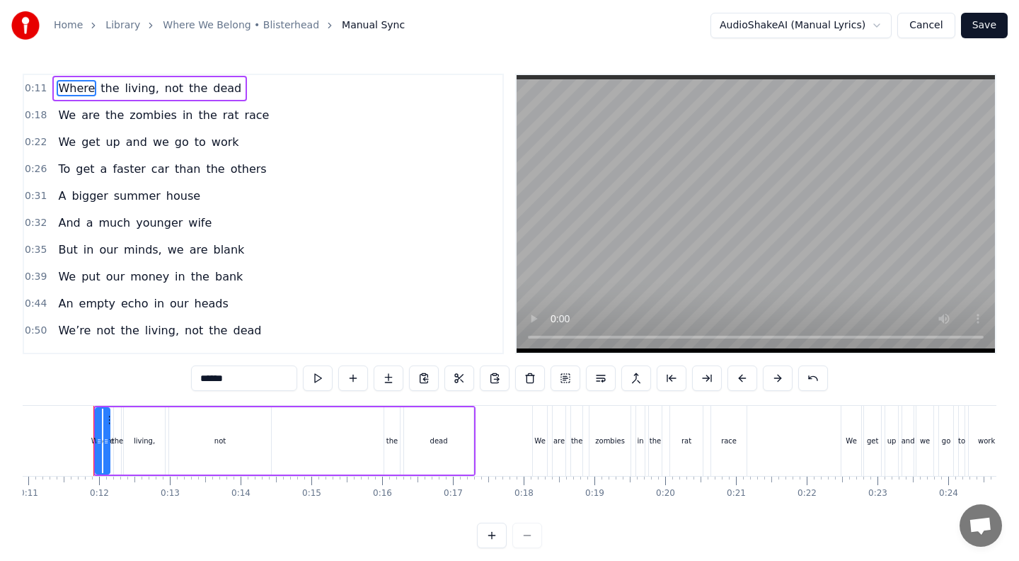
click at [91, 86] on div "Where the living, not the dead" at bounding box center [149, 88] width 195 height 25
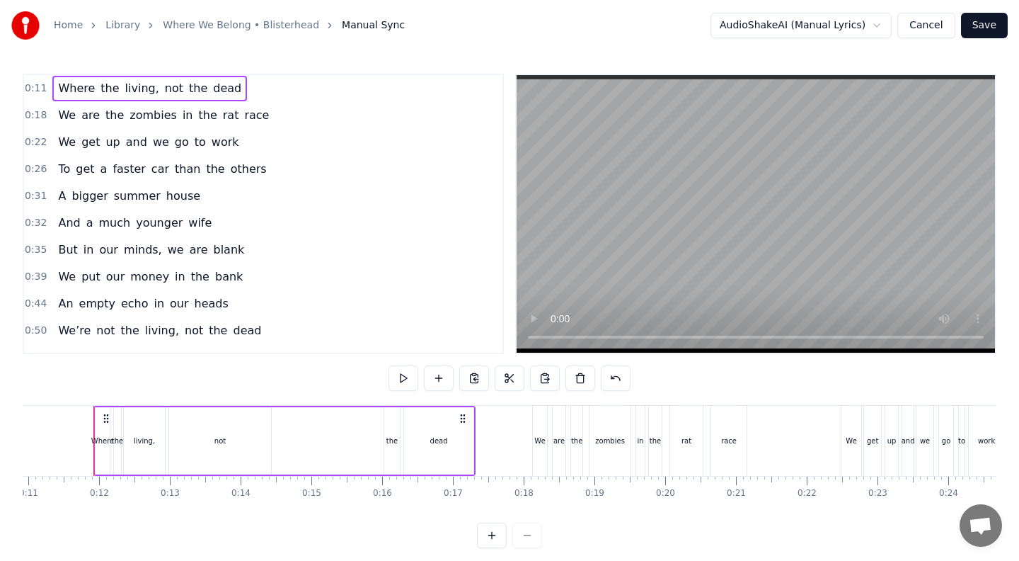
click at [91, 86] on div "Where the living, not the dead" at bounding box center [149, 88] width 195 height 25
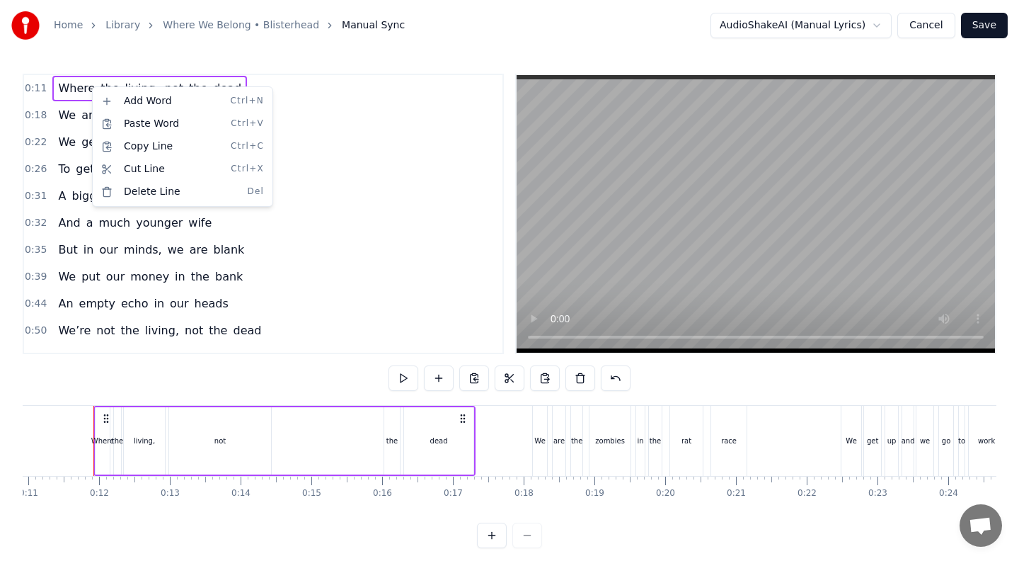
click at [434, 45] on html "Home Library Where We Belong • Blisterhead Manual Sync AudioShakeAI (Manual Lyr…" at bounding box center [509, 285] width 1019 height 571
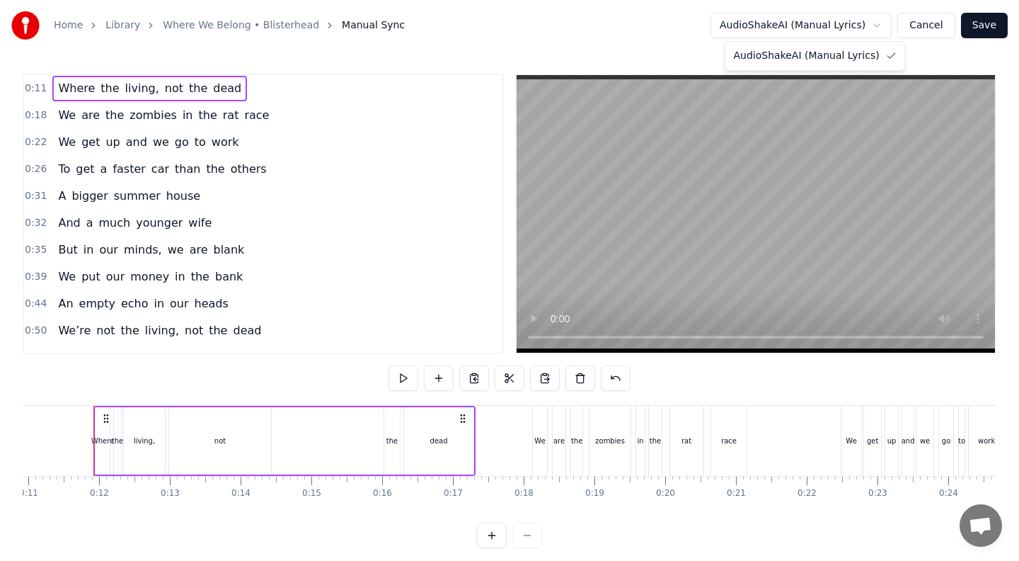
click at [879, 25] on html "Home Library Where We Belong • Blisterhead Manual Sync AudioShakeAI (Manual Lyr…" at bounding box center [509, 285] width 1019 height 571
click at [570, 64] on html "Home Library Where We Belong • Blisterhead Manual Sync AudioShakeAI (Manual Lyr…" at bounding box center [509, 285] width 1019 height 571
drag, startPoint x: 391, startPoint y: 452, endPoint x: 357, endPoint y: 453, distance: 33.3
click at [357, 453] on div "Where the living, not the dead" at bounding box center [284, 441] width 382 height 70
click at [445, 443] on div "dead" at bounding box center [439, 440] width 18 height 11
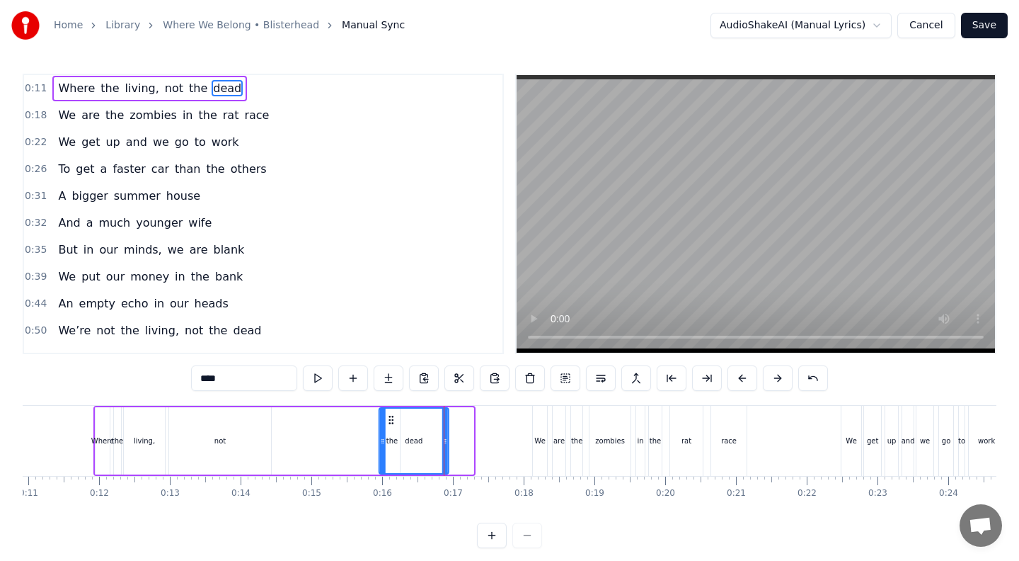
drag, startPoint x: 413, startPoint y: 418, endPoint x: 388, endPoint y: 418, distance: 25.5
click at [388, 418] on icon at bounding box center [391, 419] width 11 height 11
drag, startPoint x: 388, startPoint y: 445, endPoint x: 367, endPoint y: 445, distance: 20.5
click at [367, 445] on div "Where the living, not dead the" at bounding box center [271, 441] width 357 height 70
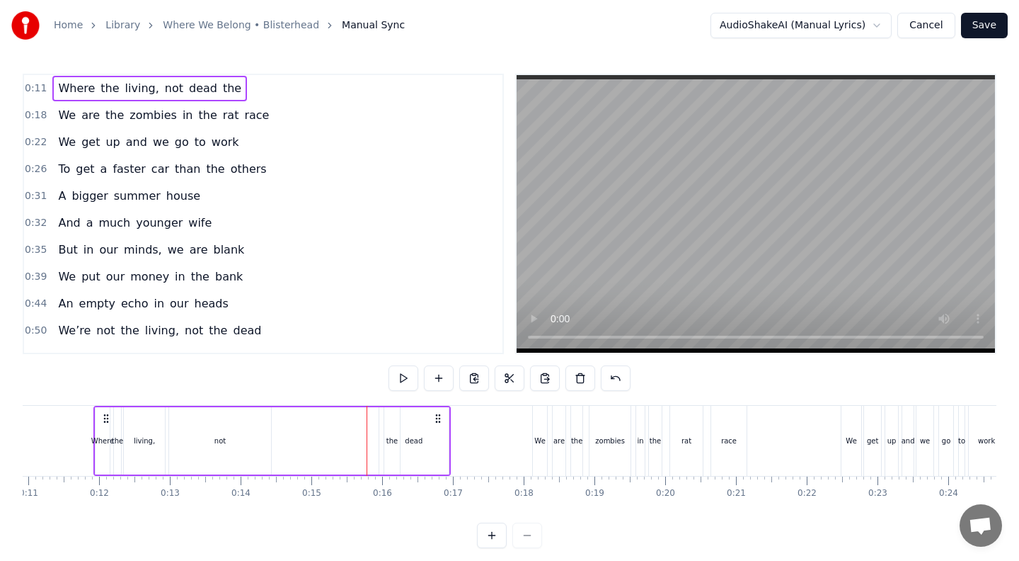
drag, startPoint x: 388, startPoint y: 437, endPoint x: 365, endPoint y: 437, distance: 23.4
click at [365, 437] on div "Where the living, not dead the" at bounding box center [271, 441] width 357 height 70
drag, startPoint x: 389, startPoint y: 411, endPoint x: 361, endPoint y: 411, distance: 27.6
click at [361, 411] on div "Where the living, not dead the" at bounding box center [271, 441] width 357 height 70
click at [395, 425] on div "the" at bounding box center [392, 440] width 16 height 67
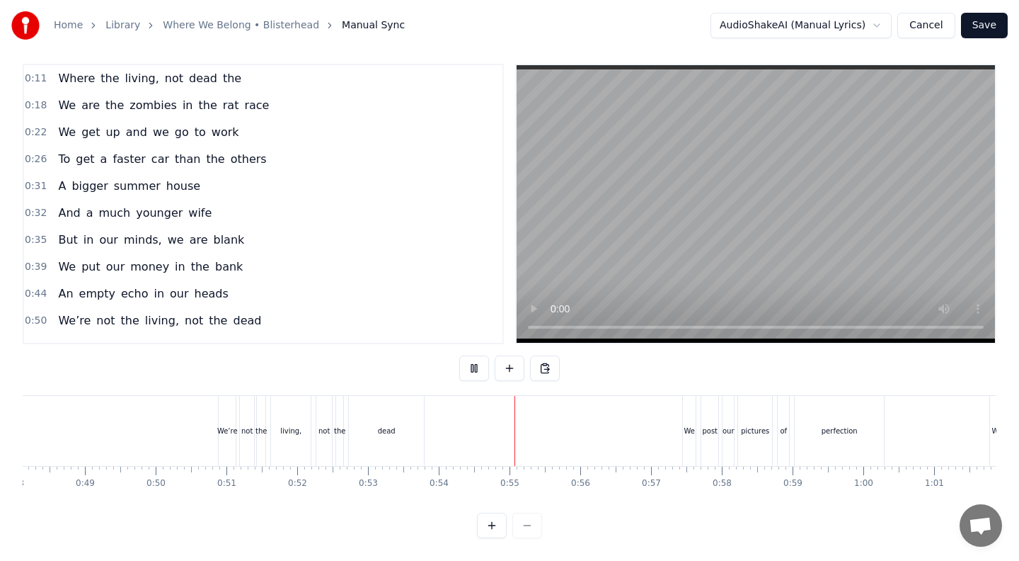
scroll to position [0, 3414]
click at [985, 23] on button "Save" at bounding box center [984, 25] width 47 height 25
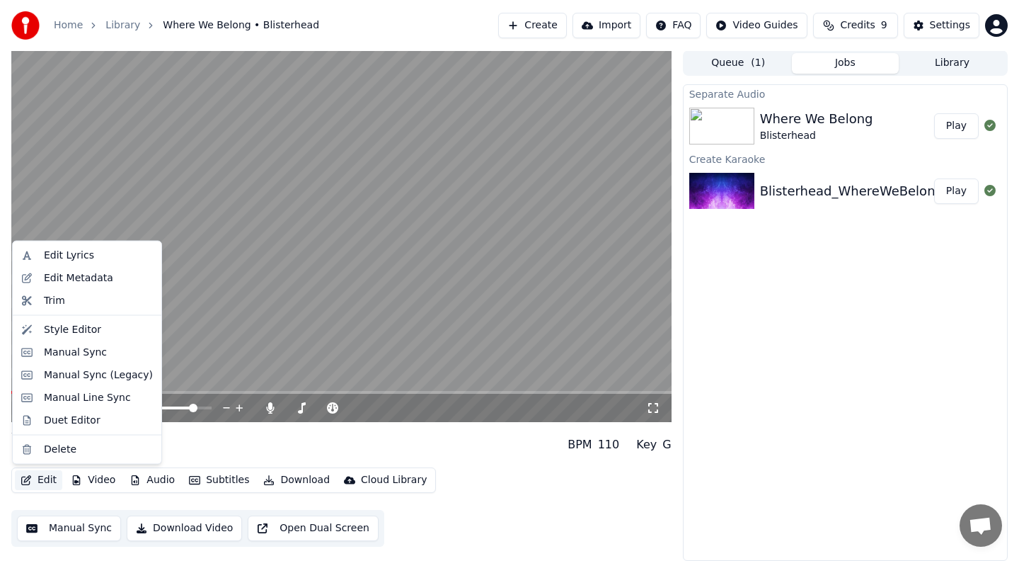
click at [40, 480] on button "Edit" at bounding box center [38, 480] width 47 height 20
click at [76, 332] on div "Style Editor" at bounding box center [72, 329] width 57 height 14
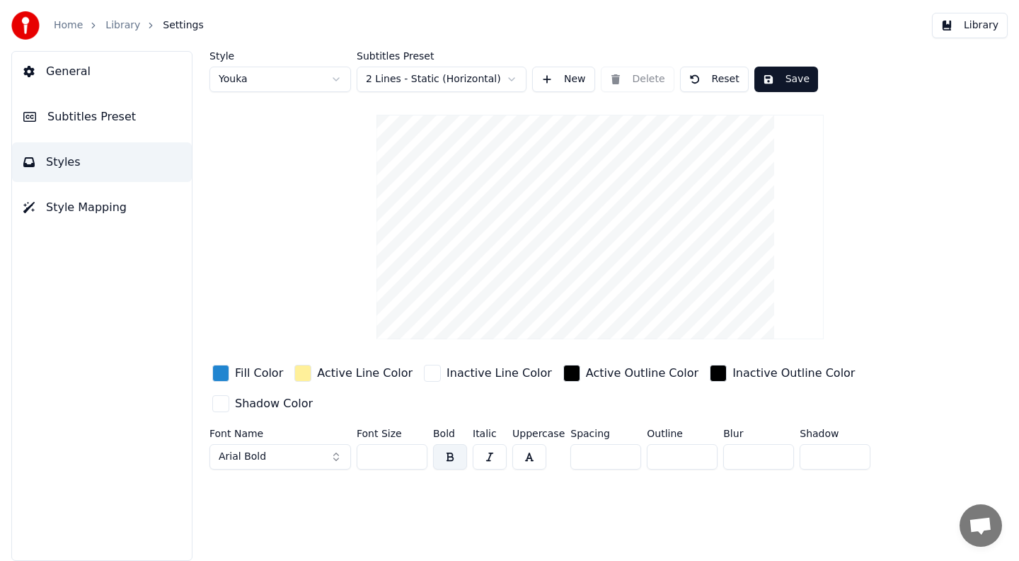
drag, startPoint x: 576, startPoint y: 282, endPoint x: 576, endPoint y: 248, distance: 34.0
click at [576, 248] on video at bounding box center [600, 227] width 447 height 224
click at [595, 168] on video at bounding box center [600, 227] width 447 height 224
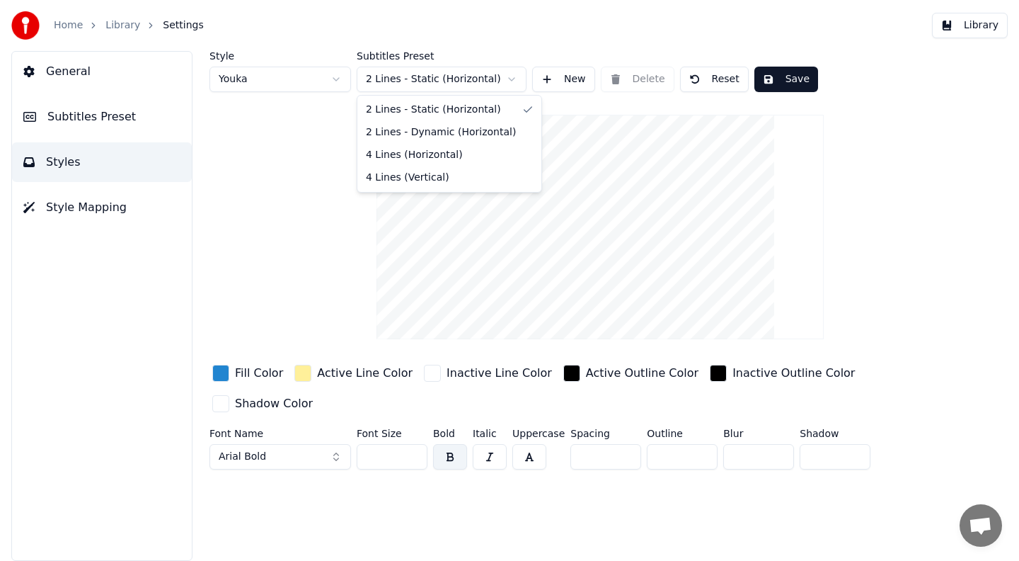
click at [512, 76] on html "Home Library Settings Library General Subtitles Preset Styles Style Mapping Sty…" at bounding box center [509, 280] width 1019 height 561
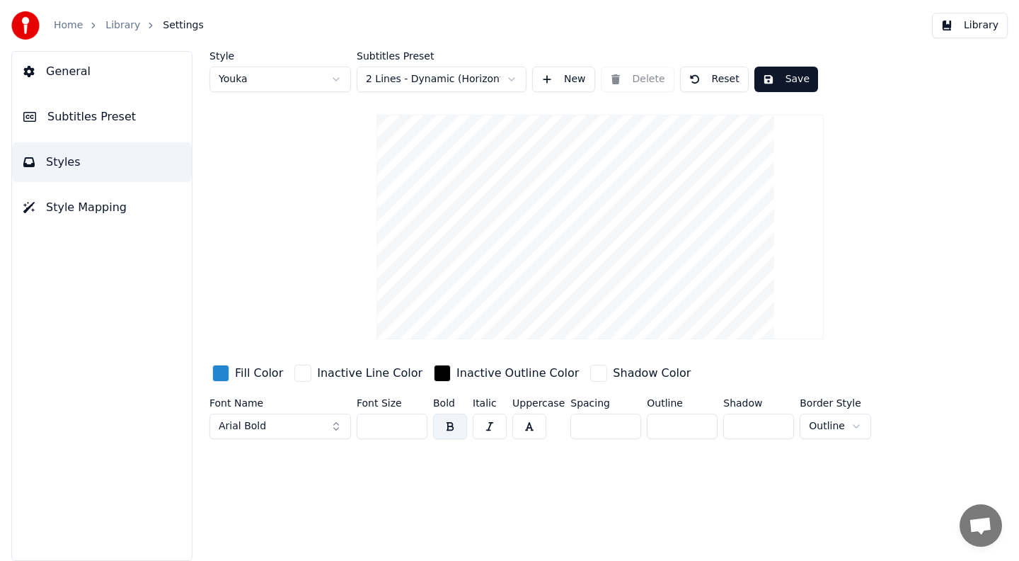
click at [516, 82] on html "Home Library Settings Library General Subtitles Preset Styles Style Mapping Sty…" at bounding box center [509, 280] width 1019 height 561
click at [285, 185] on html "Home Library Settings Library General Subtitles Preset Styles Style Mapping Sty…" at bounding box center [509, 280] width 1019 height 561
click at [64, 69] on span "General" at bounding box center [68, 71] width 45 height 17
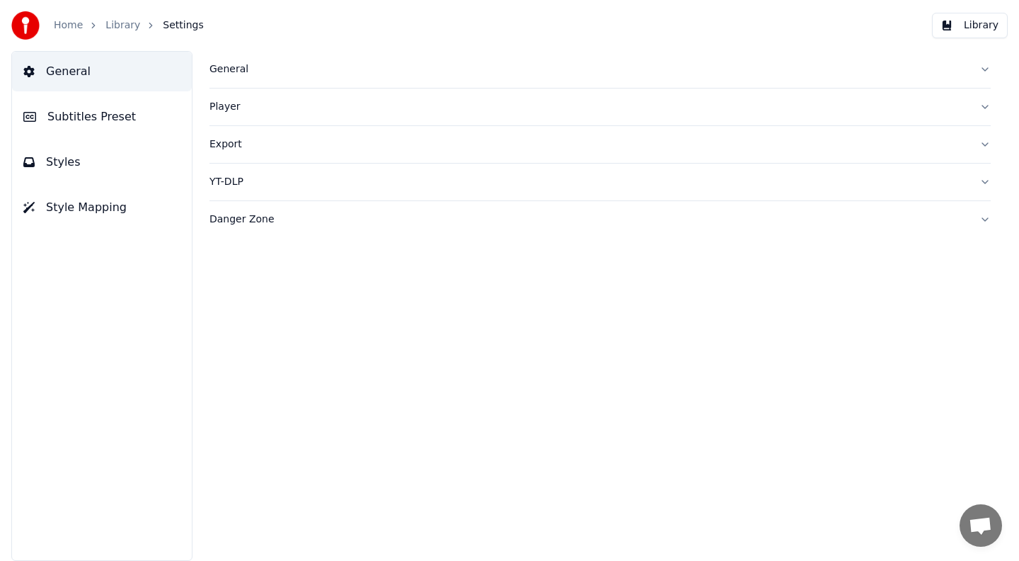
click at [233, 71] on div "General" at bounding box center [589, 69] width 759 height 14
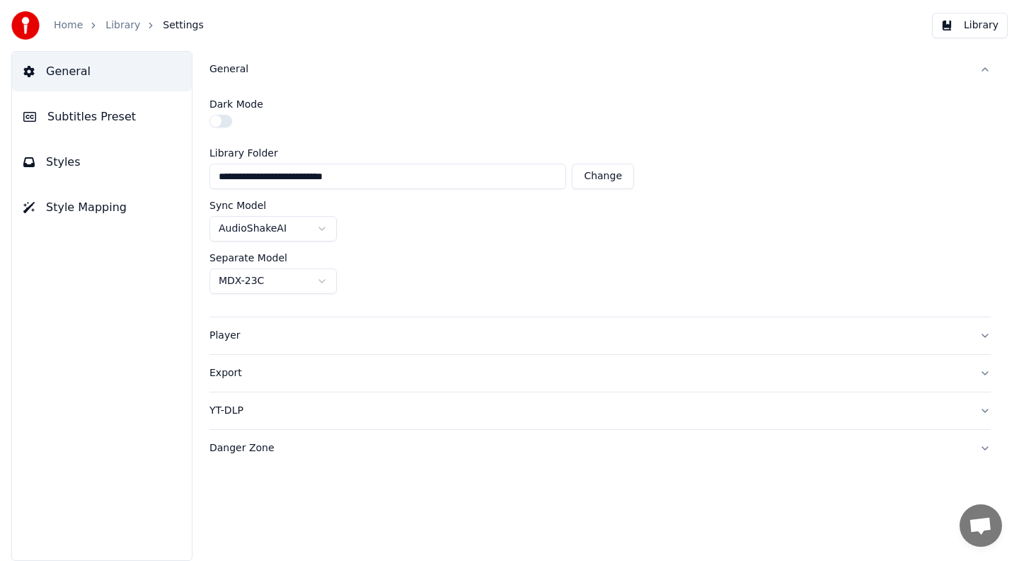
click at [69, 71] on span "General" at bounding box center [68, 71] width 45 height 17
click at [48, 163] on span "Styles" at bounding box center [63, 162] width 35 height 17
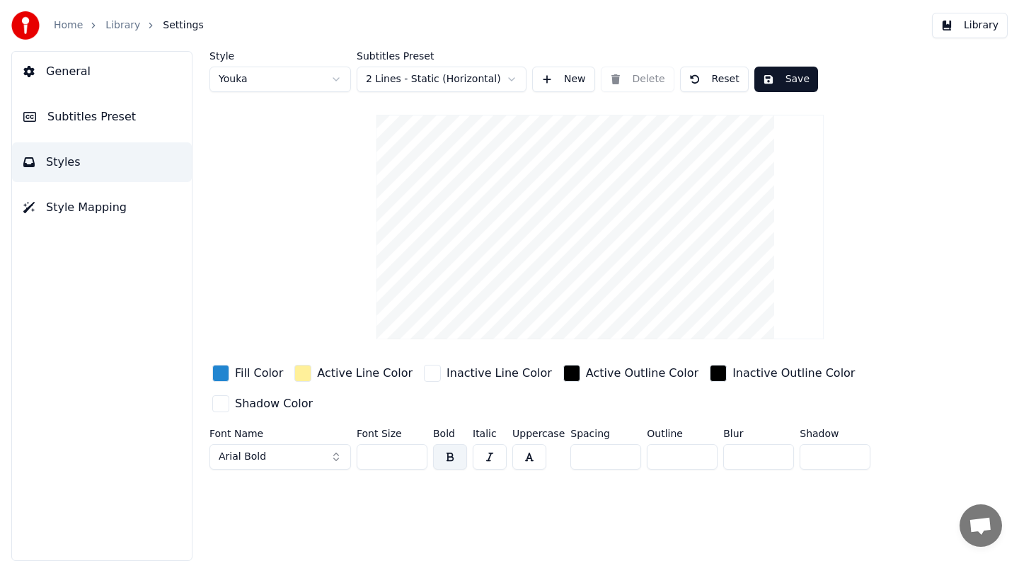
click at [24, 21] on img at bounding box center [25, 25] width 28 height 28
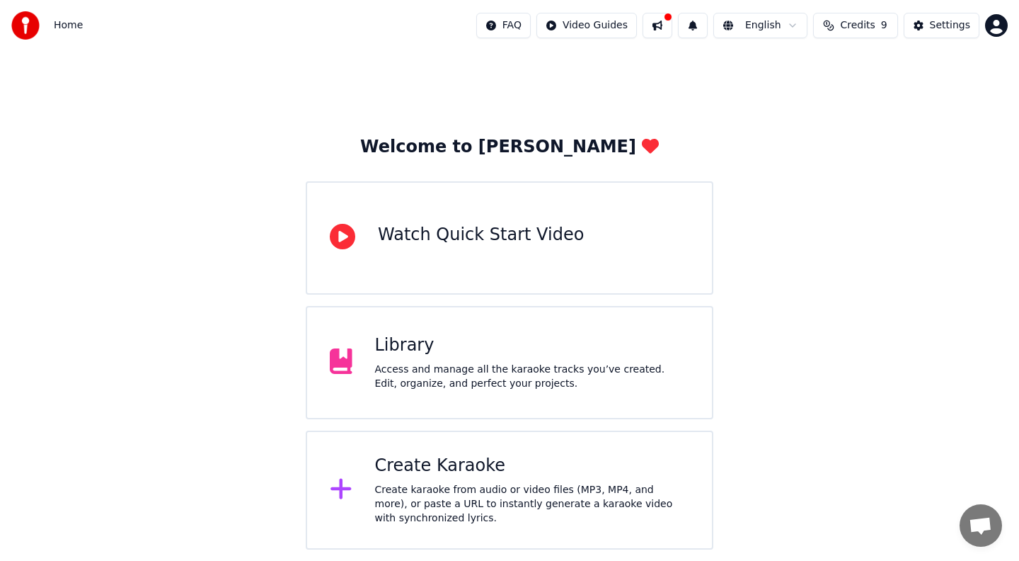
click at [484, 326] on div "Library Access and manage all the karaoke tracks you’ve created. Edit, organize…" at bounding box center [510, 362] width 408 height 113
